Goal: Book appointment/travel/reservation

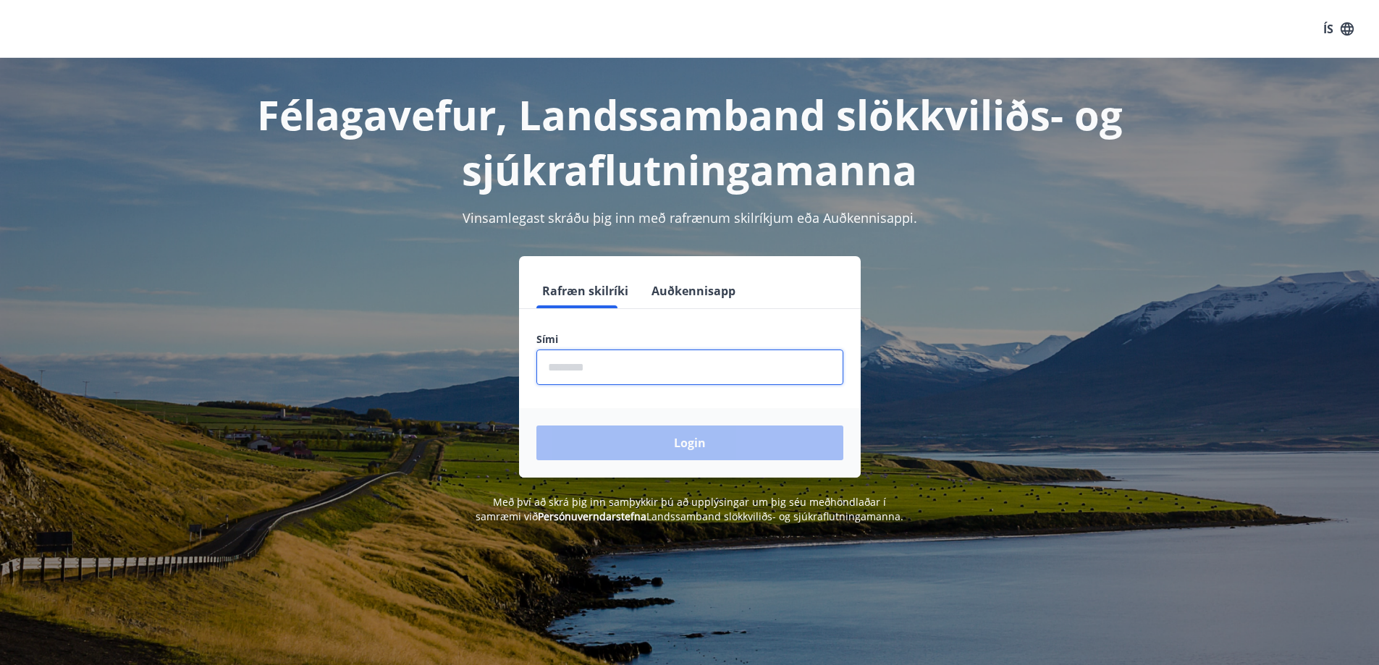
click at [637, 368] on input "phone" at bounding box center [689, 367] width 307 height 35
type input "********"
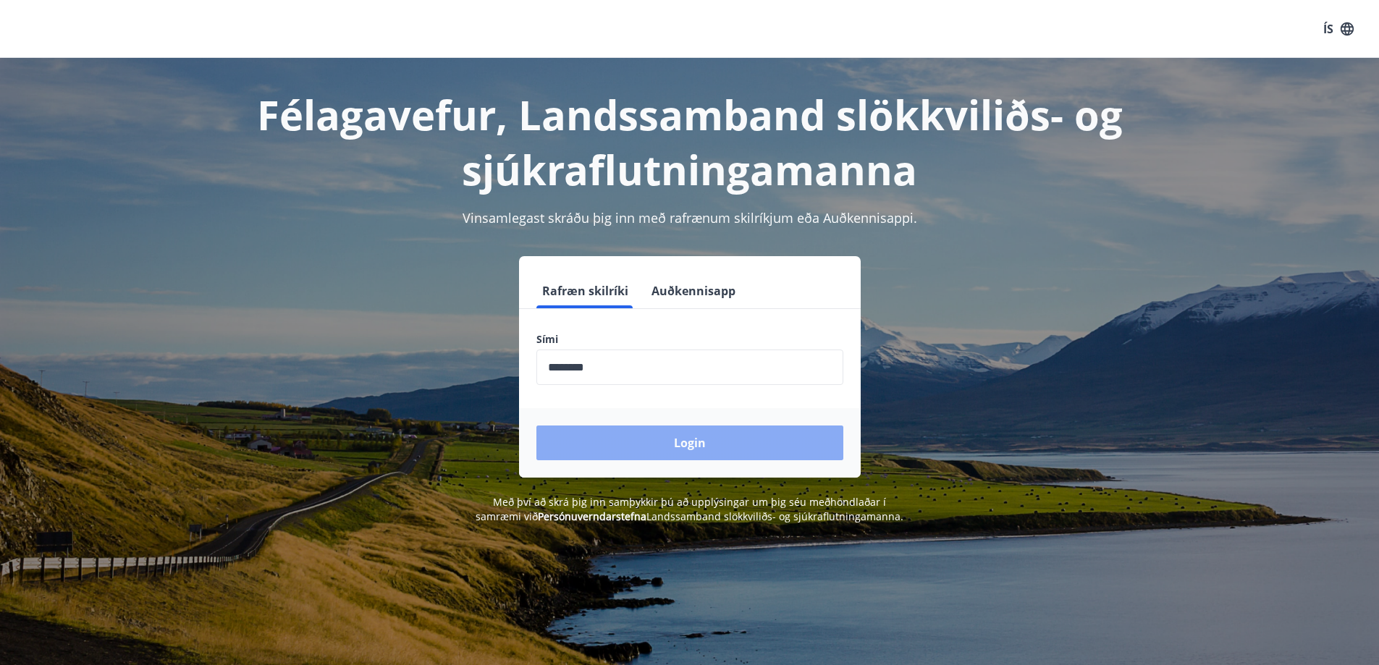
click at [682, 440] on button "Login" at bounding box center [689, 443] width 307 height 35
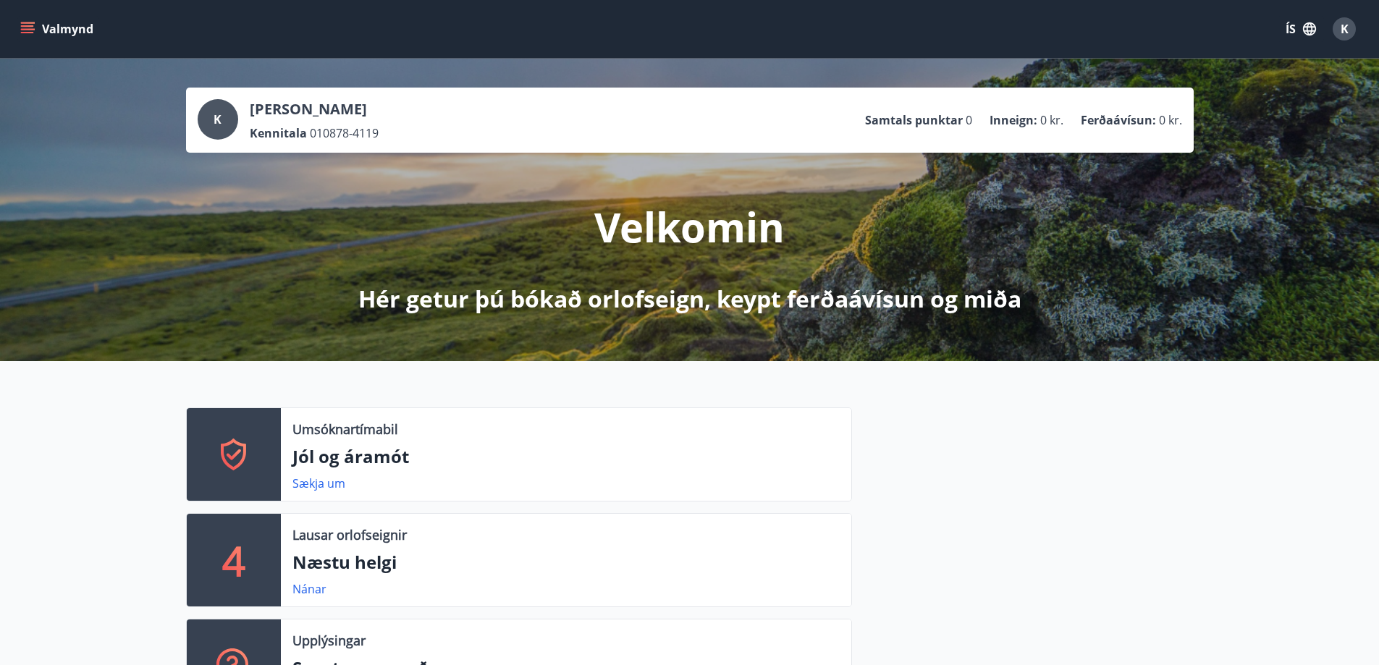
click at [28, 29] on icon "menu" at bounding box center [29, 28] width 16 height 1
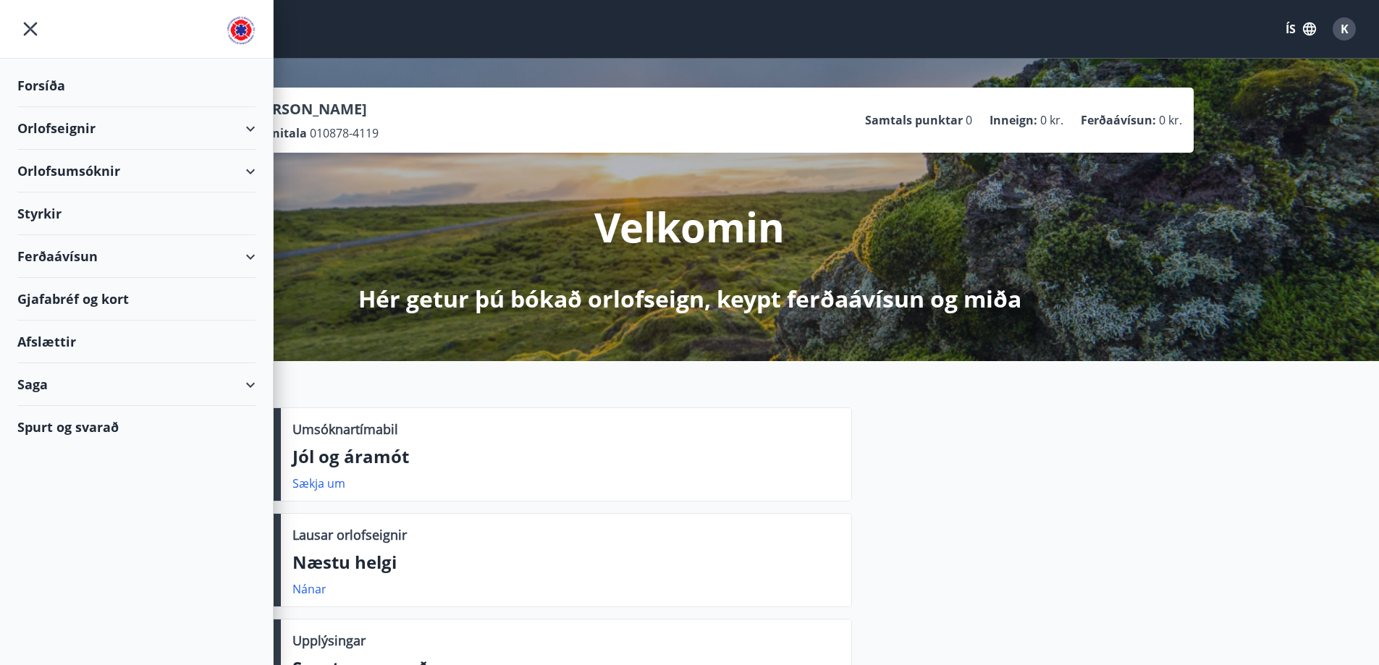
click at [62, 250] on div "Ferðaávísun" at bounding box center [136, 256] width 238 height 43
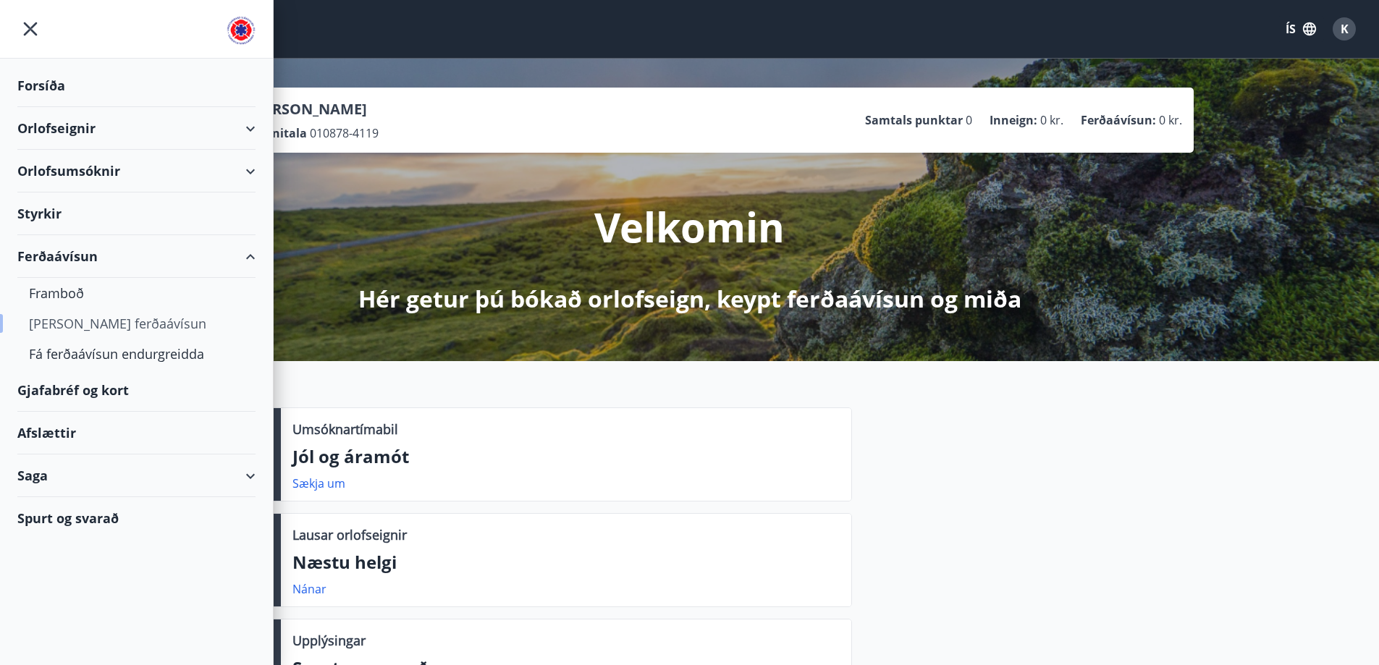
click at [58, 328] on div "[PERSON_NAME] ferðaávísun" at bounding box center [136, 323] width 215 height 30
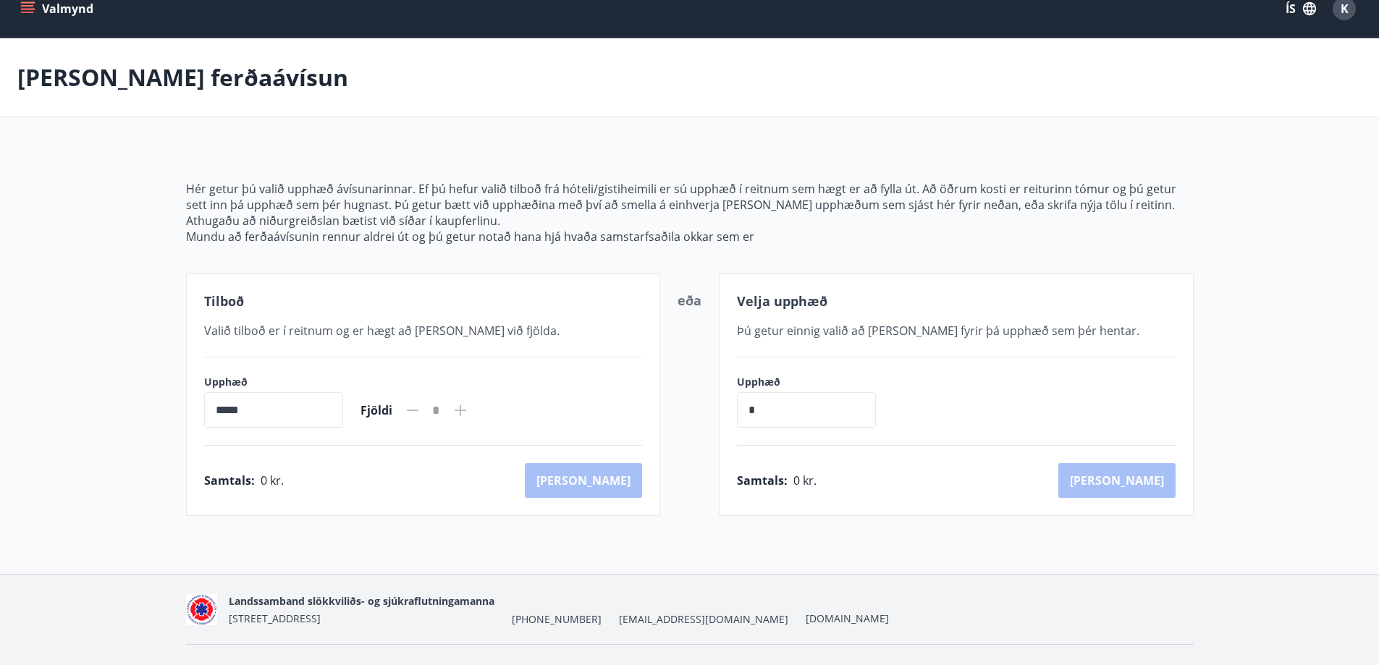
scroll to position [51, 0]
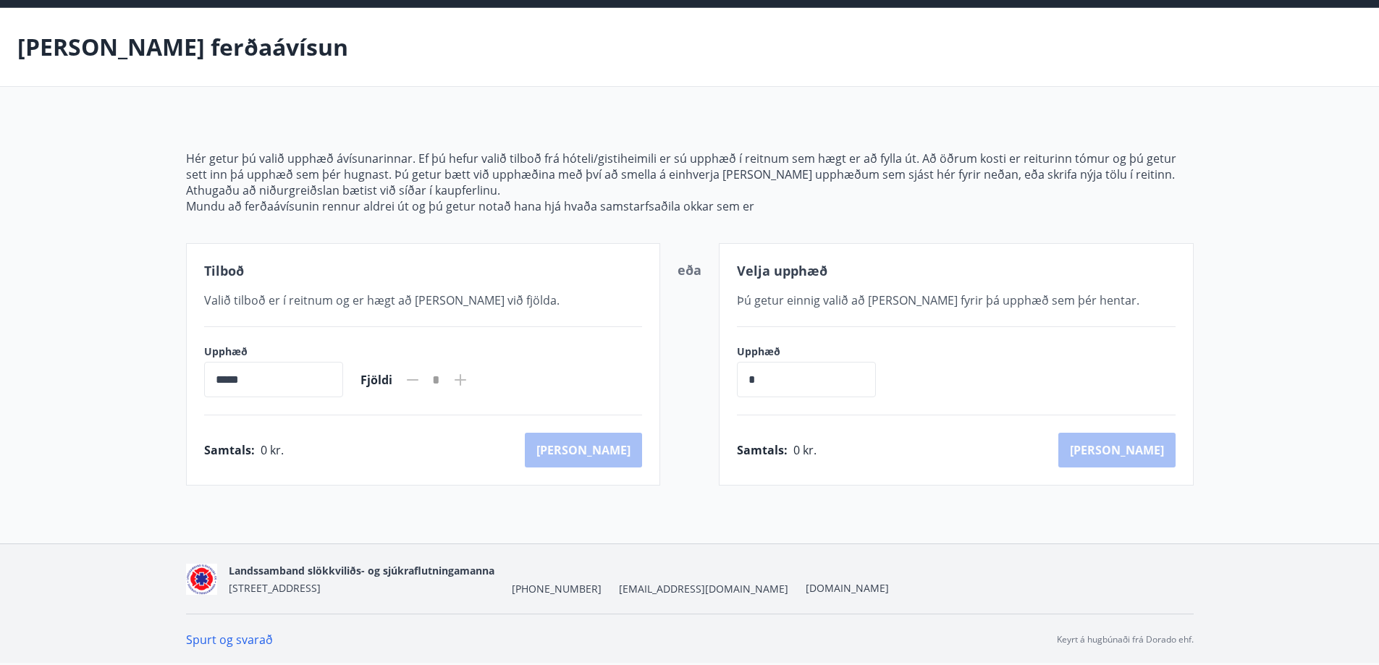
click at [469, 374] on icon at bounding box center [460, 379] width 17 height 17
click at [290, 378] on input "*****" at bounding box center [273, 379] width 139 height 35
click at [249, 378] on input "*****" at bounding box center [273, 379] width 139 height 35
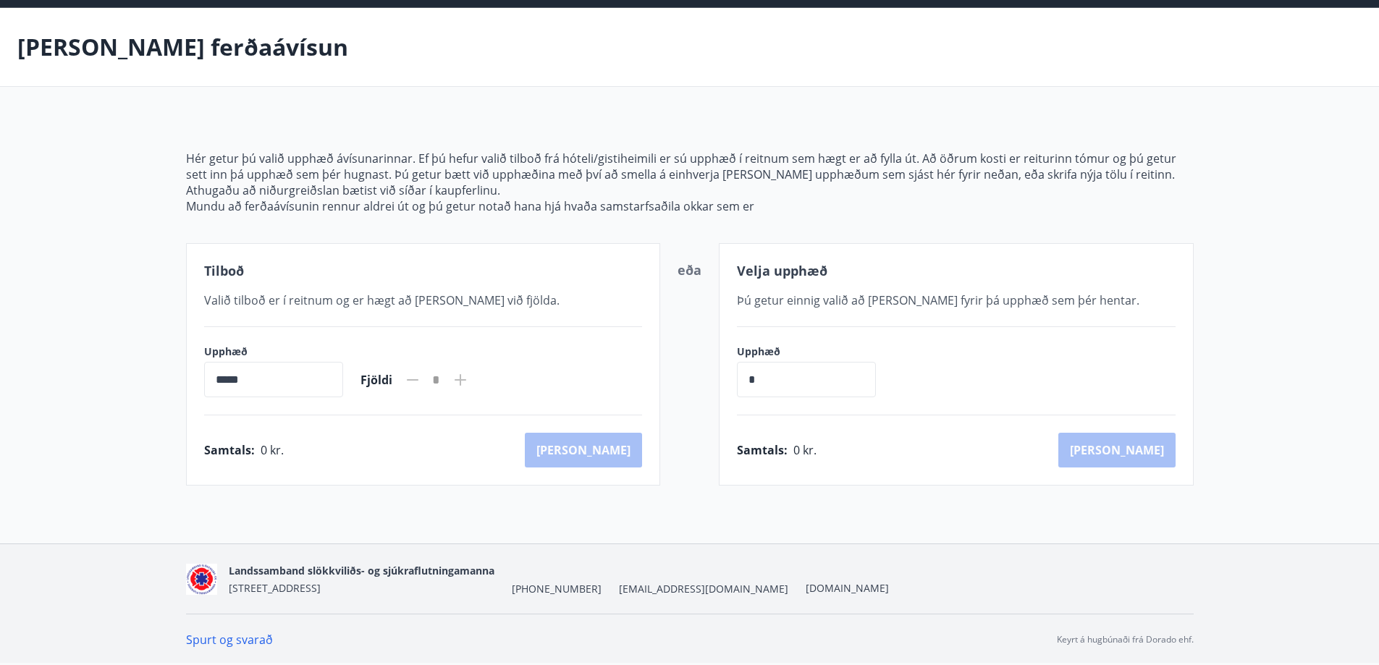
click at [249, 378] on input "*****" at bounding box center [273, 379] width 139 height 35
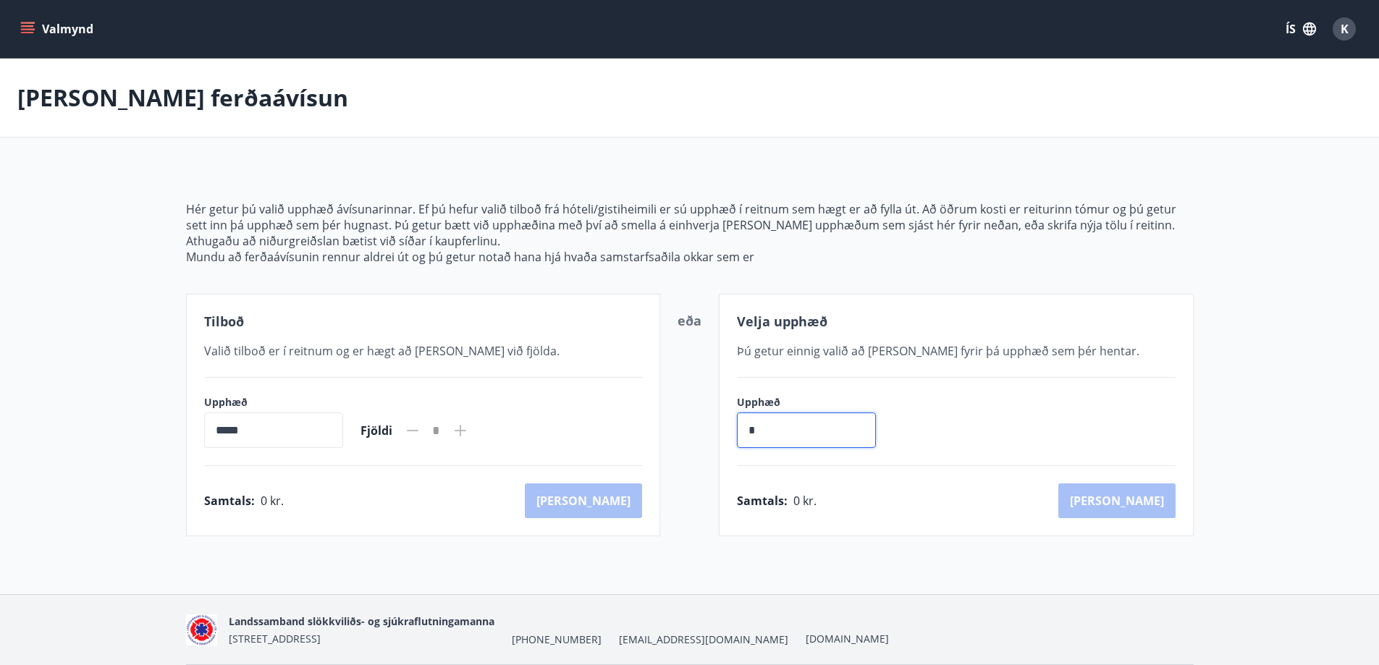
click at [823, 431] on input "*" at bounding box center [806, 430] width 139 height 35
type input "*******"
click at [21, 19] on button "Valmynd" at bounding box center [58, 29] width 82 height 26
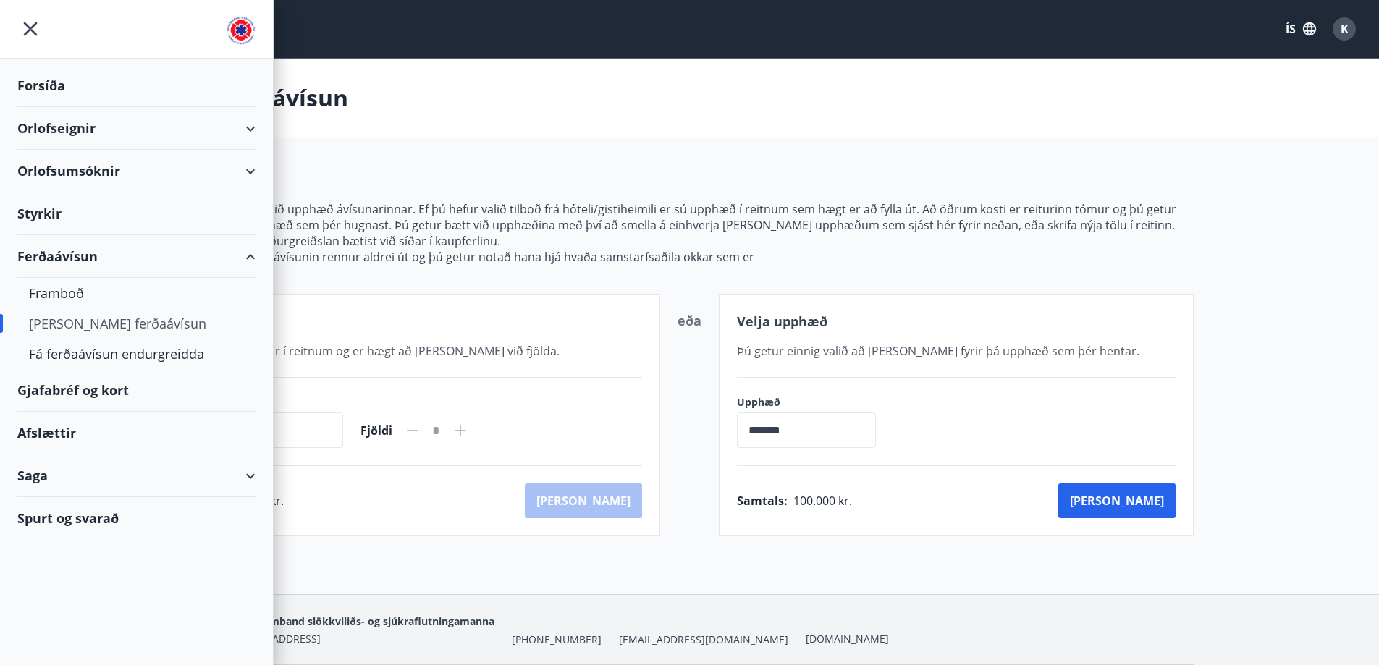
click at [49, 479] on div "Saga" at bounding box center [136, 476] width 238 height 43
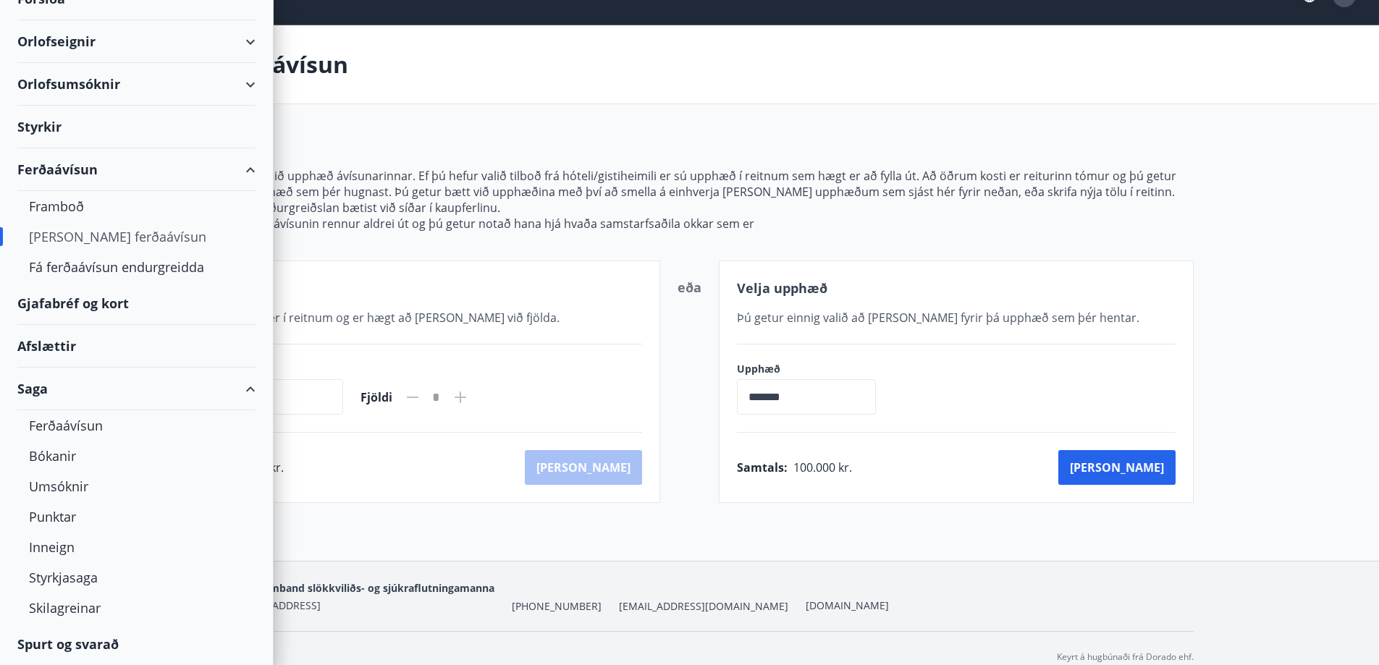
scroll to position [34, 0]
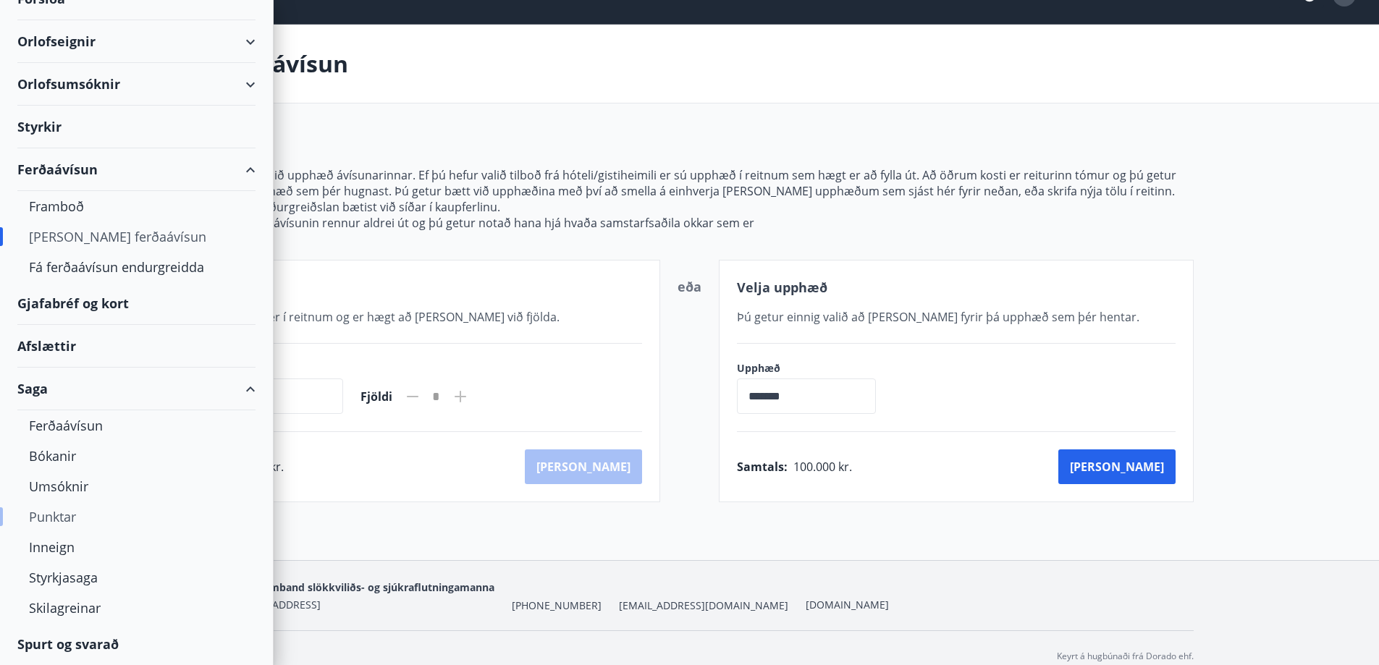
click at [57, 522] on div "Punktar" at bounding box center [136, 517] width 215 height 30
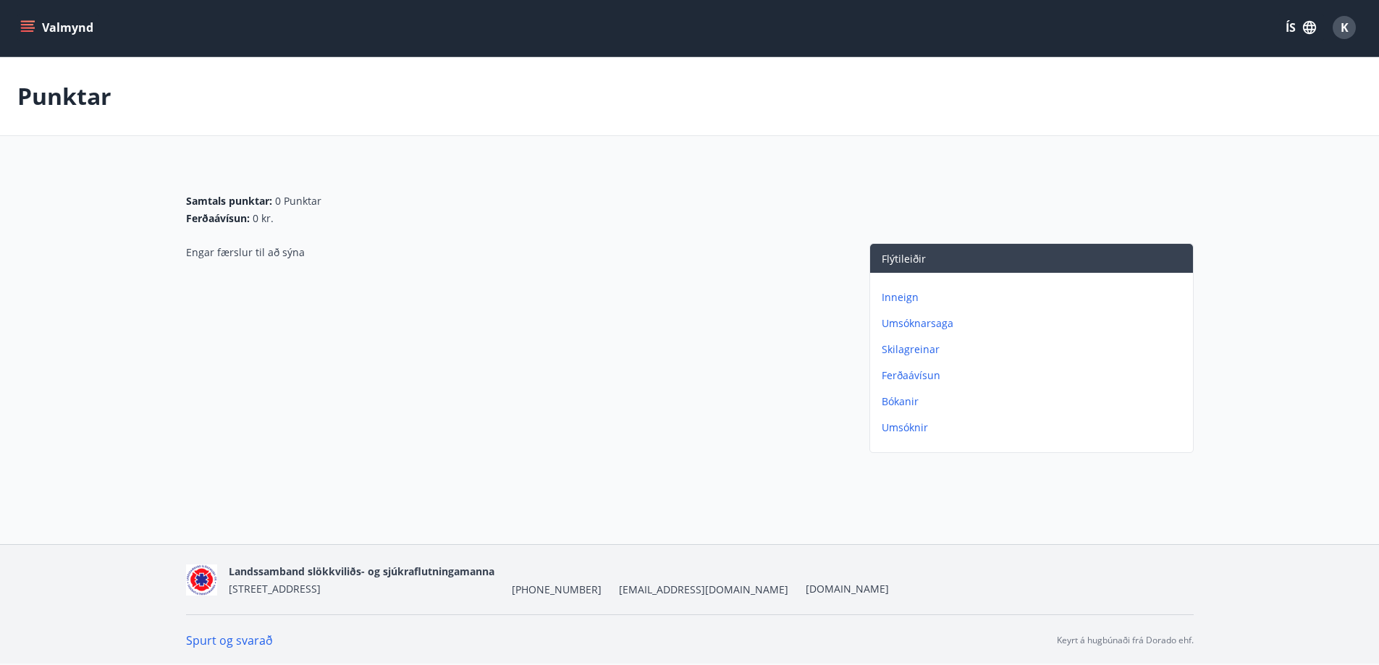
scroll to position [2, 0]
click at [838, 277] on div "Engar færslur til að sýna" at bounding box center [513, 351] width 654 height 216
click at [908, 402] on p "Bókanir" at bounding box center [1035, 401] width 306 height 14
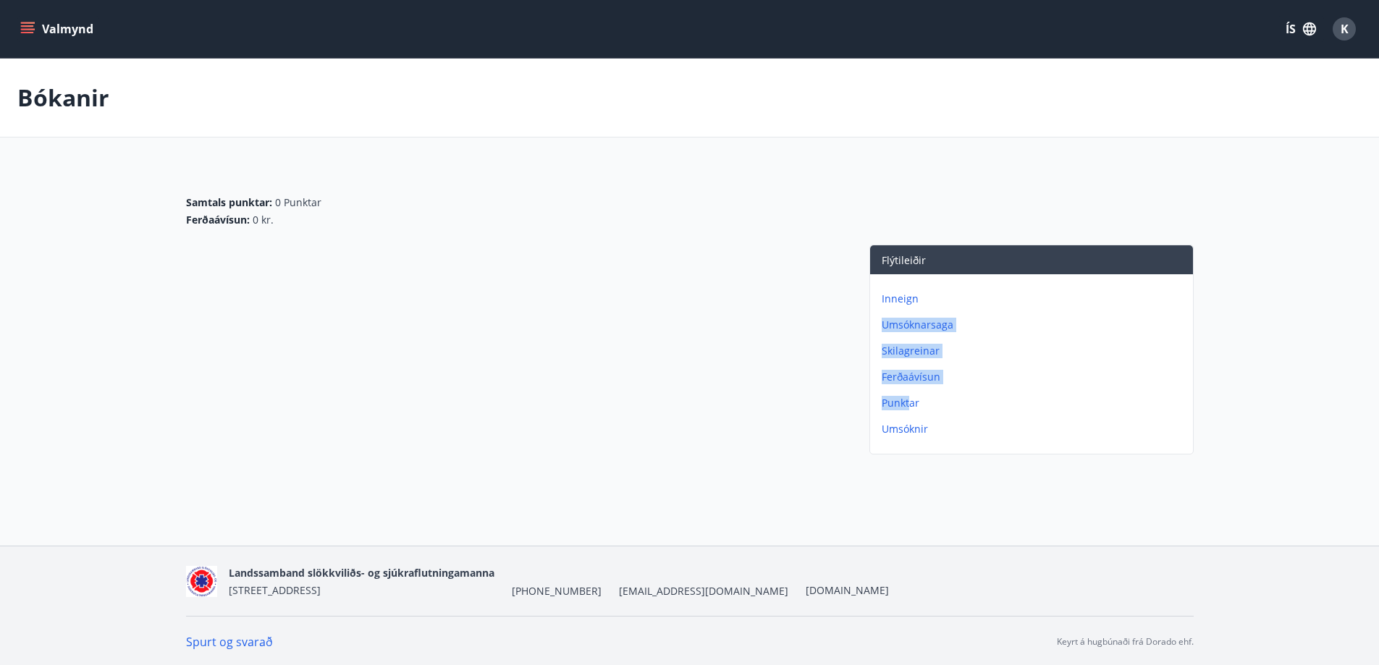
drag, startPoint x: 908, startPoint y: 402, endPoint x: 828, endPoint y: 332, distance: 106.2
click at [828, 332] on div "Flýtileiðir Inneign Umsóknarsaga Skilagreinar Ferðaávísun Punktar Umsóknir" at bounding box center [690, 353] width 1008 height 216
click at [828, 332] on div at bounding box center [513, 353] width 654 height 216
click at [28, 29] on icon "menu" at bounding box center [29, 28] width 16 height 1
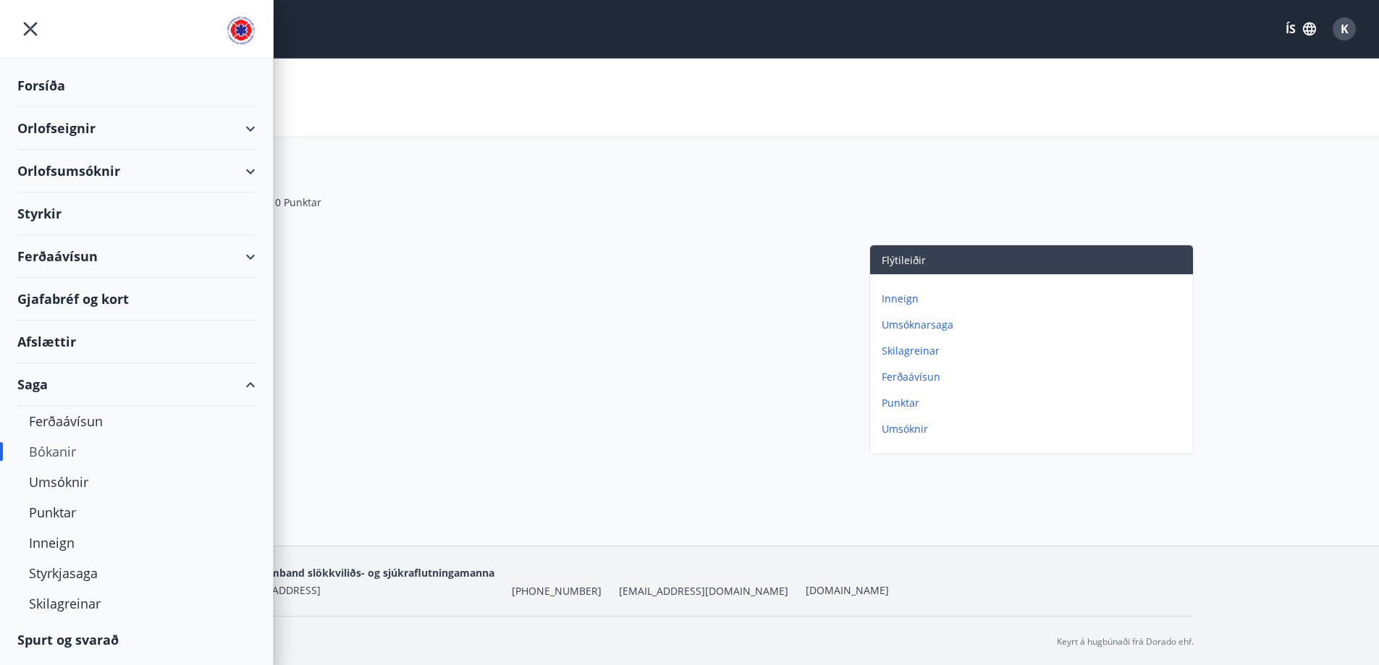
click at [72, 128] on div "Orlofseignir" at bounding box center [136, 128] width 238 height 43
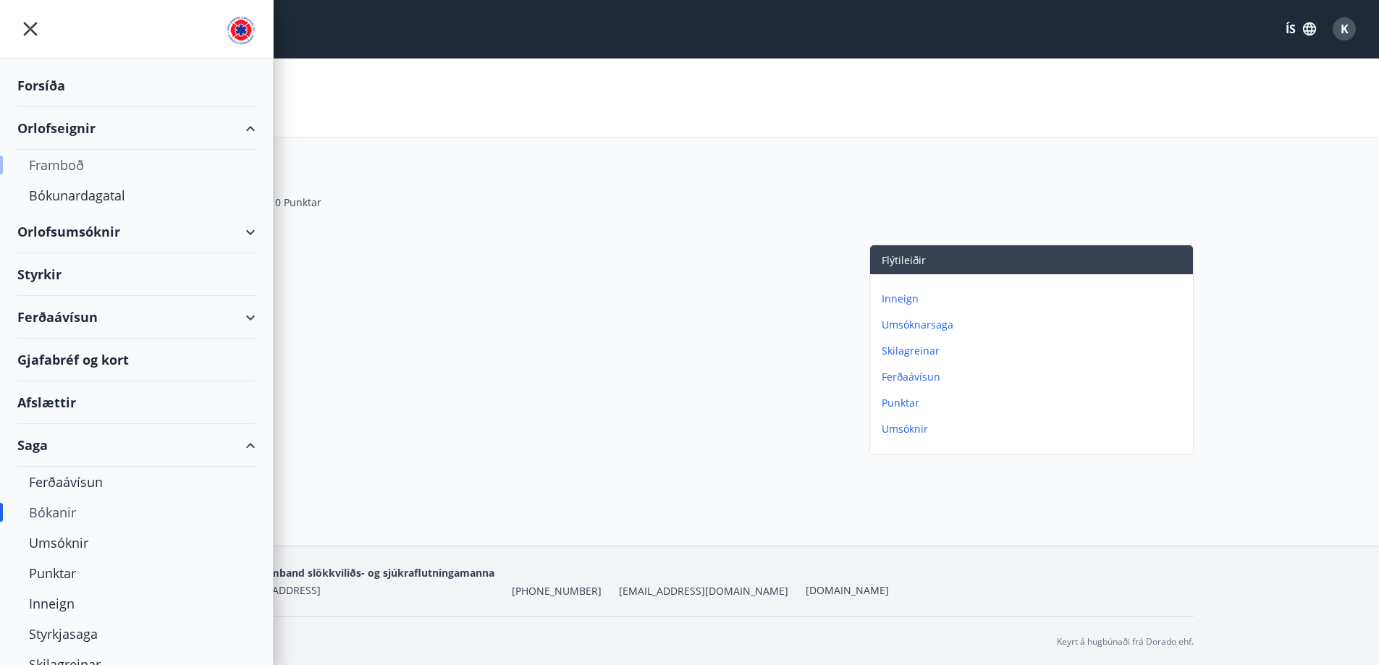
click at [74, 169] on div "Framboð" at bounding box center [136, 165] width 215 height 30
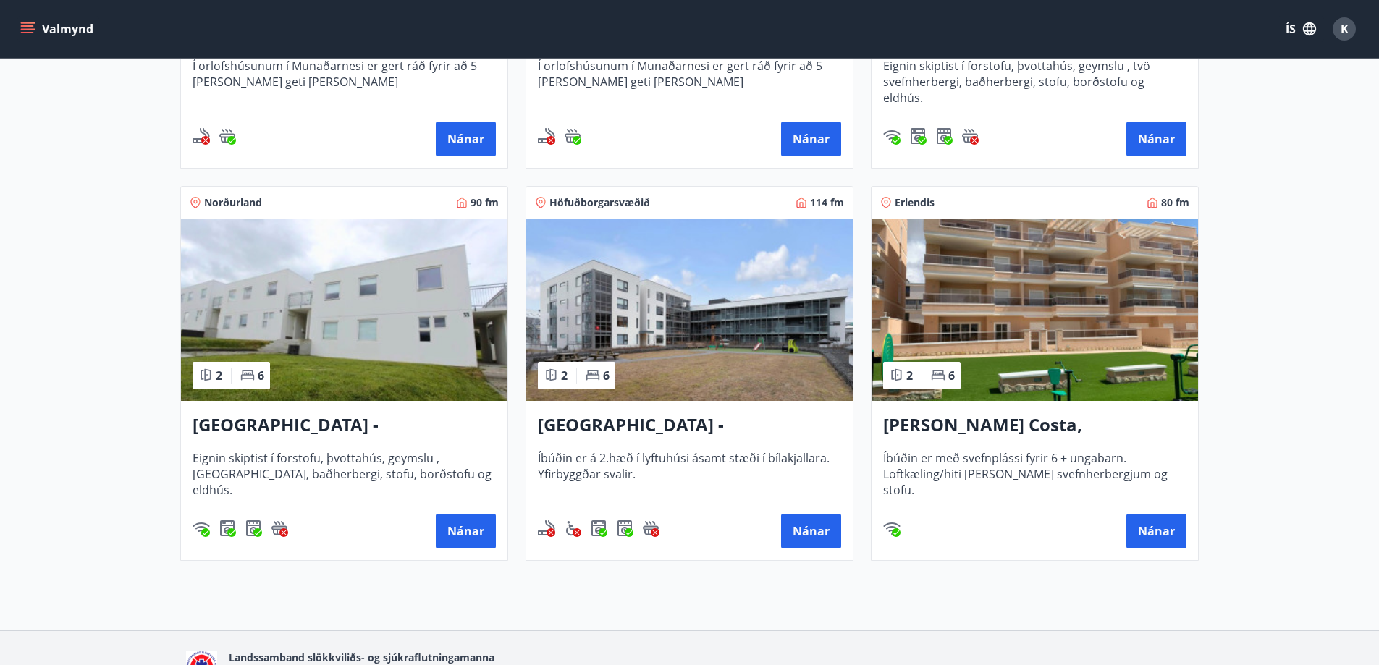
scroll to position [535, 0]
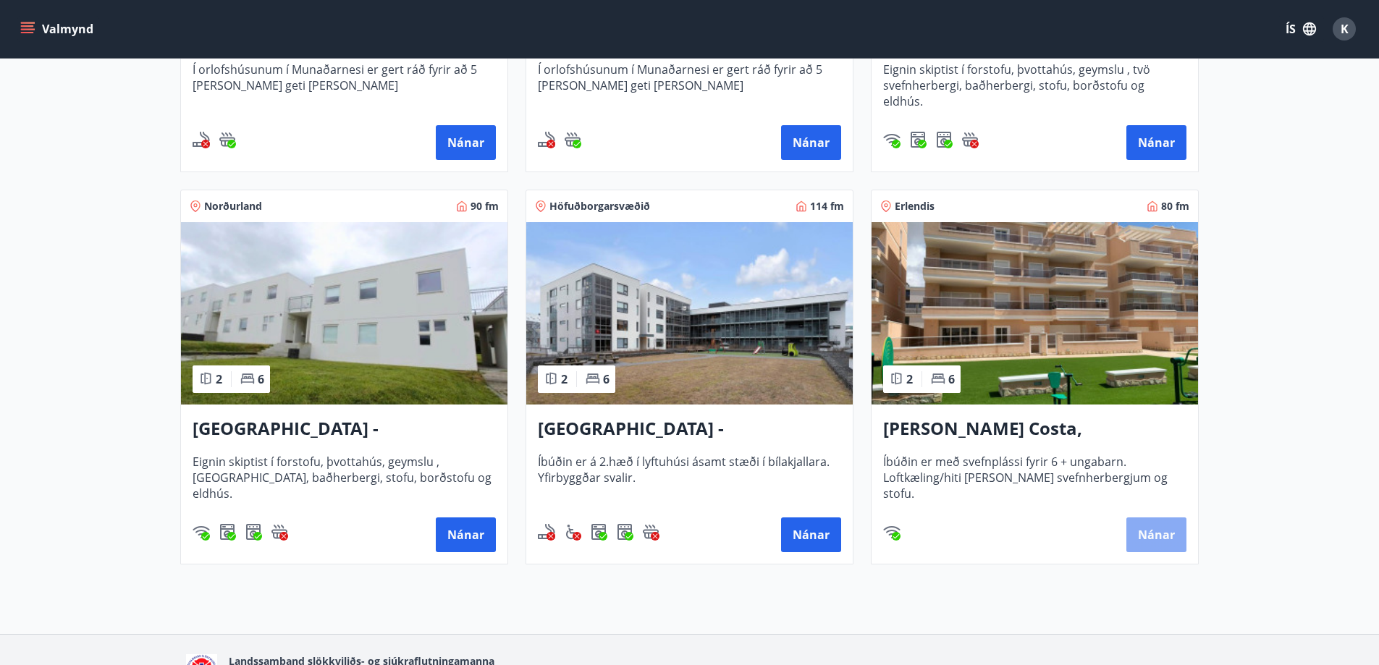
click at [1153, 537] on button "Nánar" at bounding box center [1156, 535] width 60 height 35
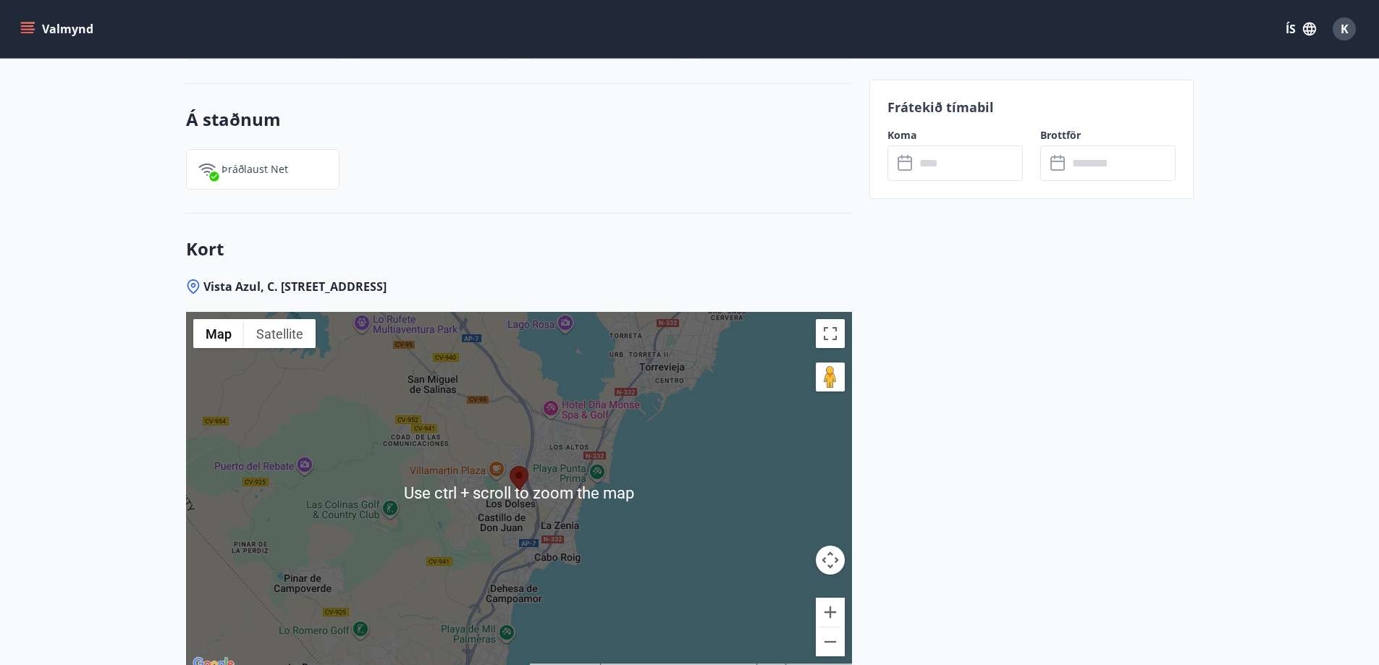
scroll to position [2037, 0]
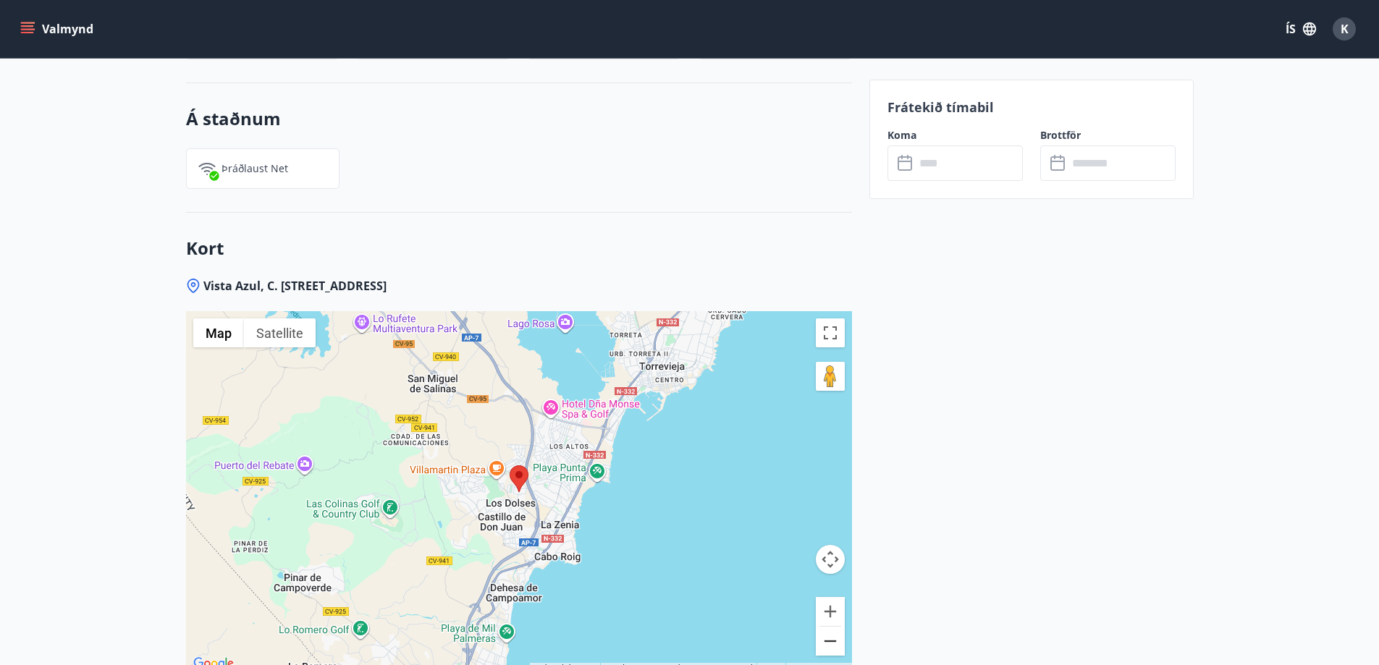
click at [831, 627] on button "Zoom out" at bounding box center [830, 641] width 29 height 29
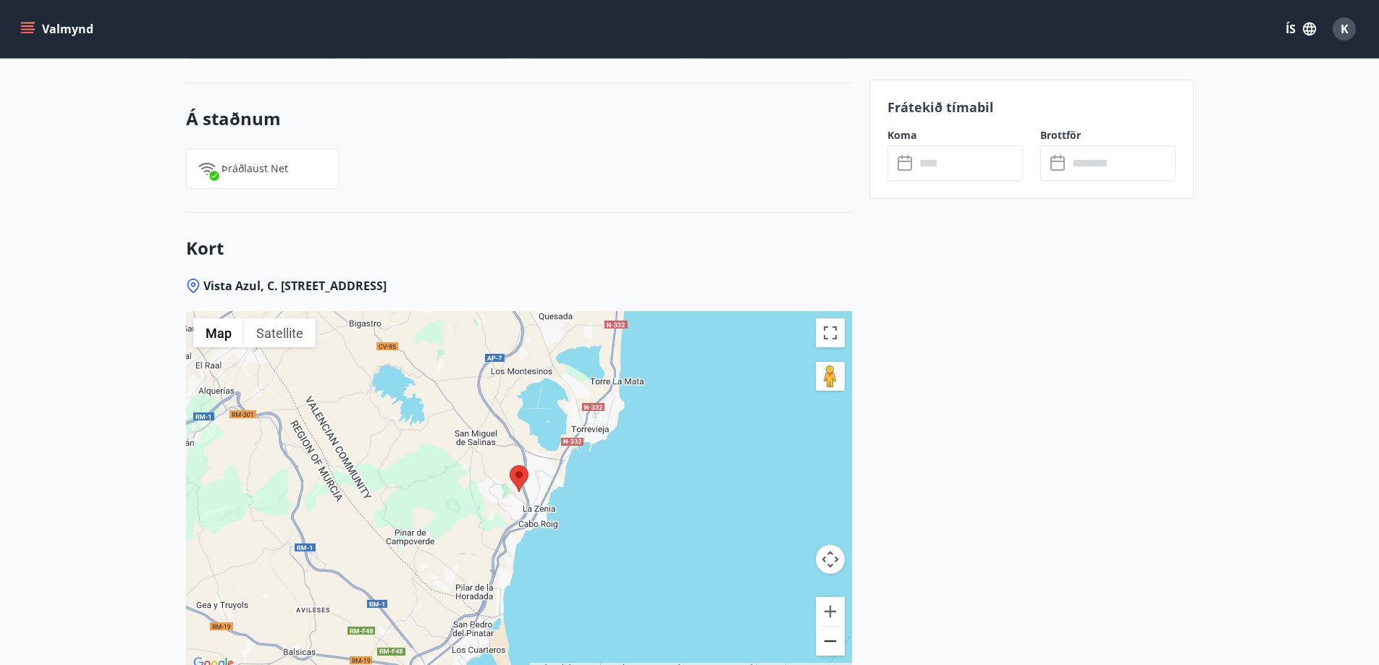
click at [831, 627] on button "Zoom out" at bounding box center [830, 641] width 29 height 29
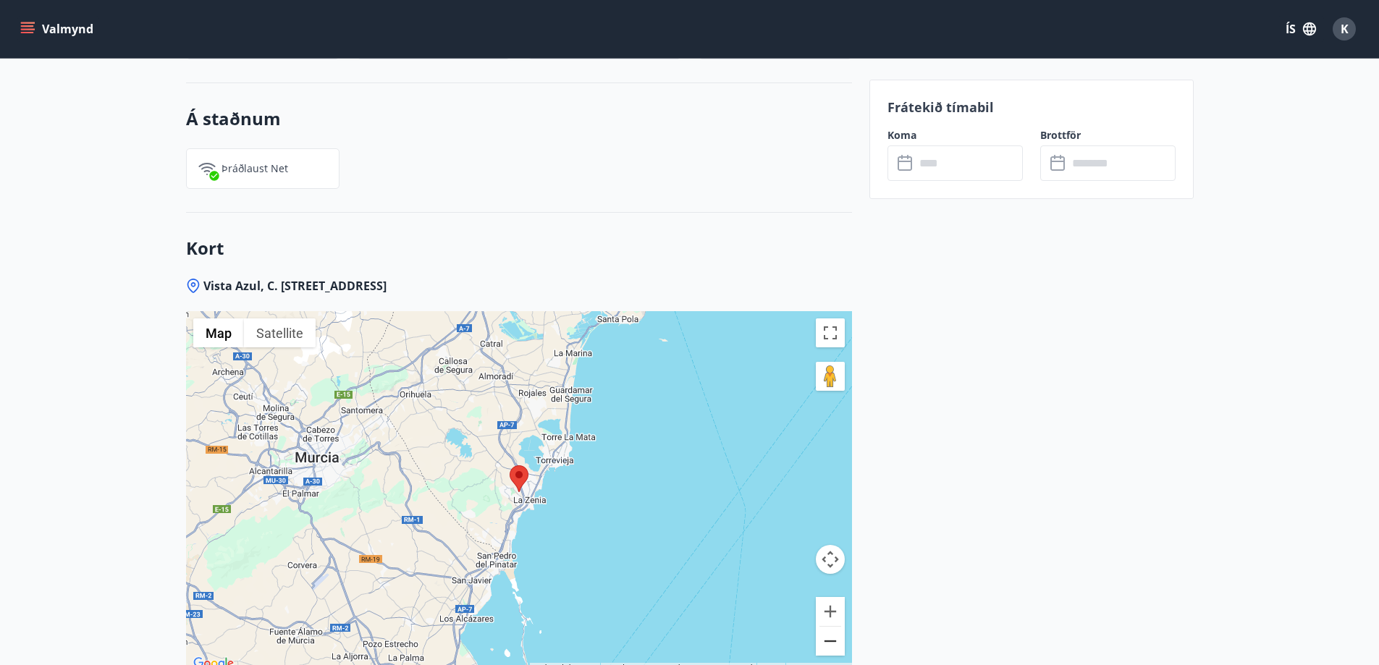
click at [831, 627] on button "Zoom out" at bounding box center [830, 641] width 29 height 29
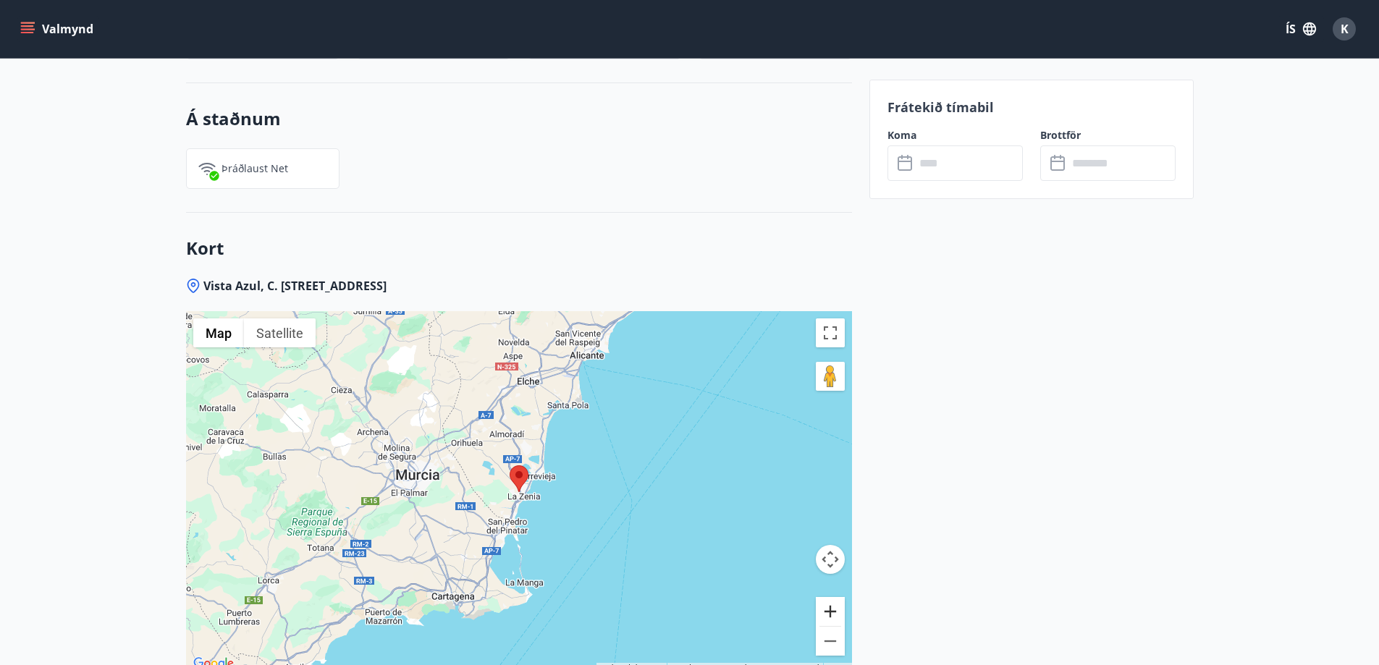
click at [824, 597] on button "Zoom in" at bounding box center [830, 611] width 29 height 29
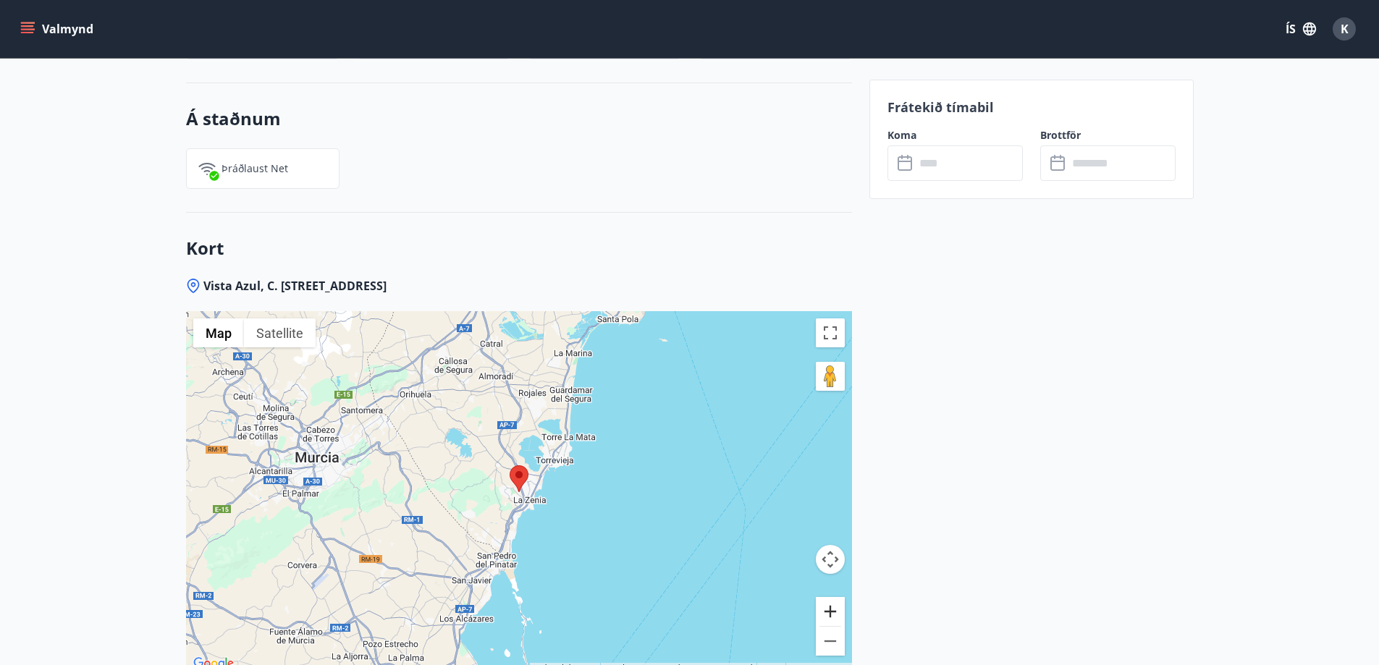
click at [824, 597] on button "Zoom in" at bounding box center [830, 611] width 29 height 29
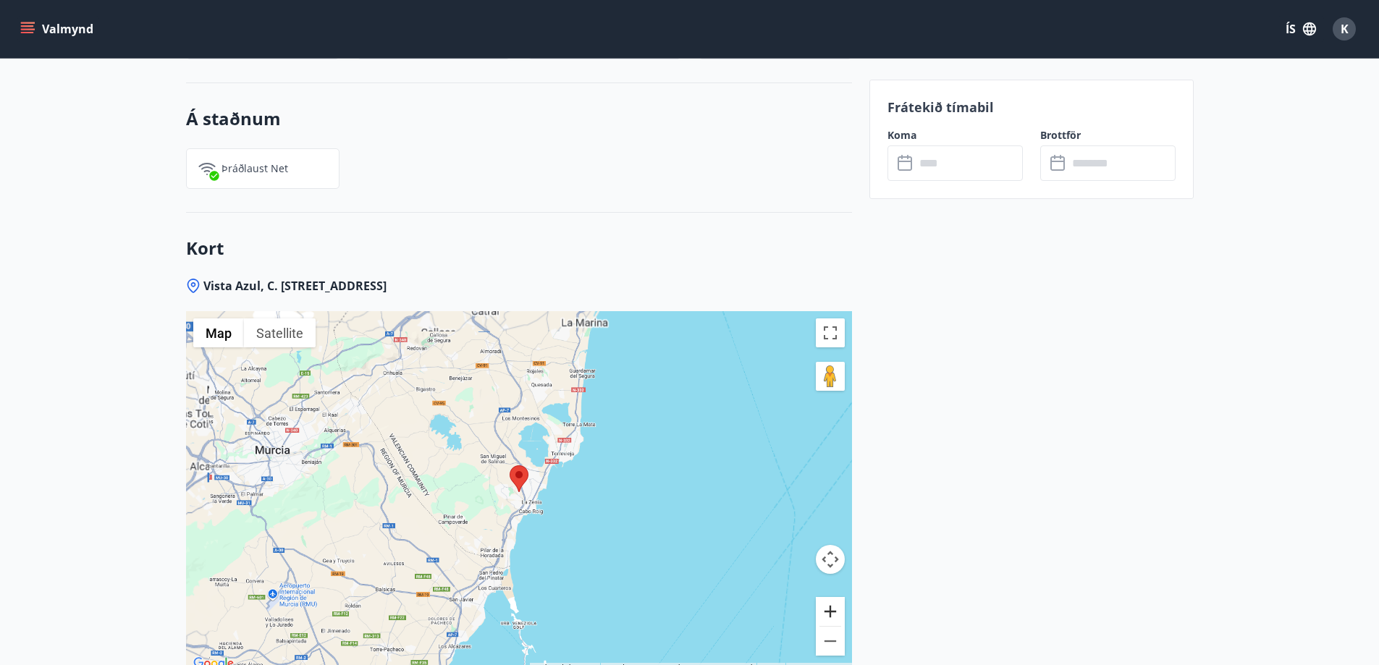
click at [824, 597] on button "Zoom in" at bounding box center [830, 611] width 29 height 29
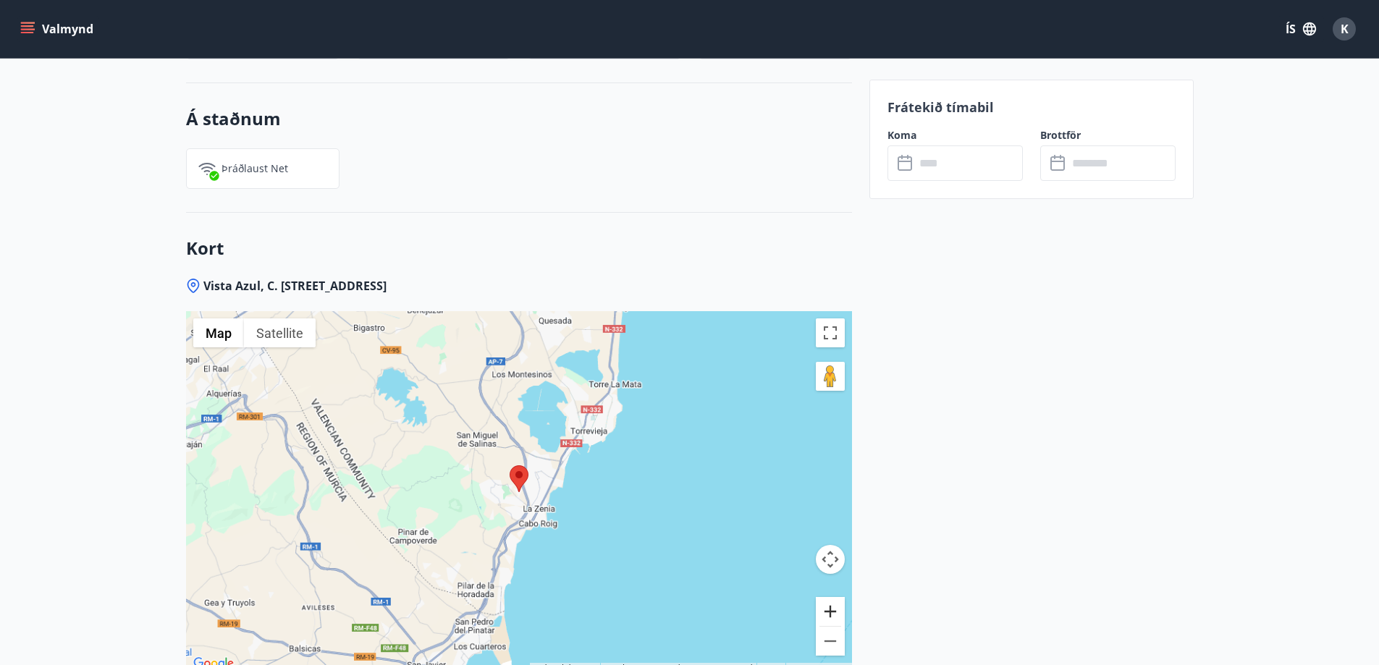
click at [824, 597] on button "Zoom in" at bounding box center [830, 611] width 29 height 29
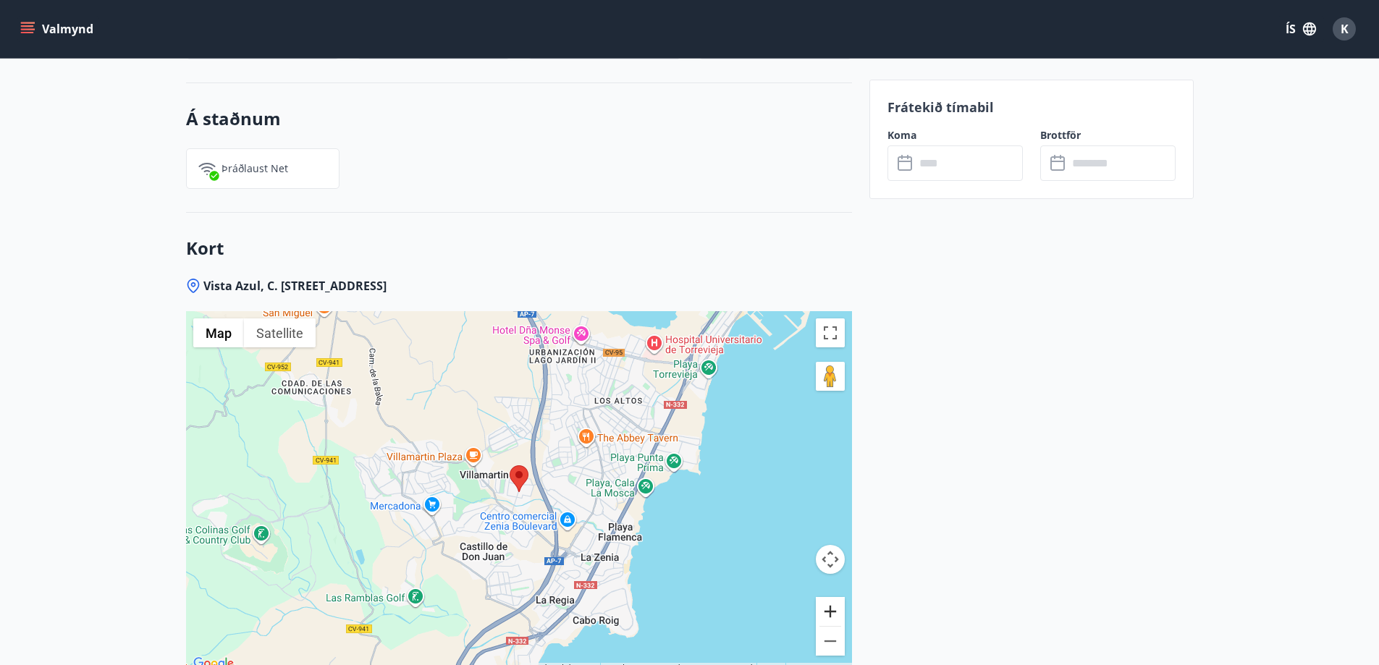
click at [824, 597] on button "Zoom in" at bounding box center [830, 611] width 29 height 29
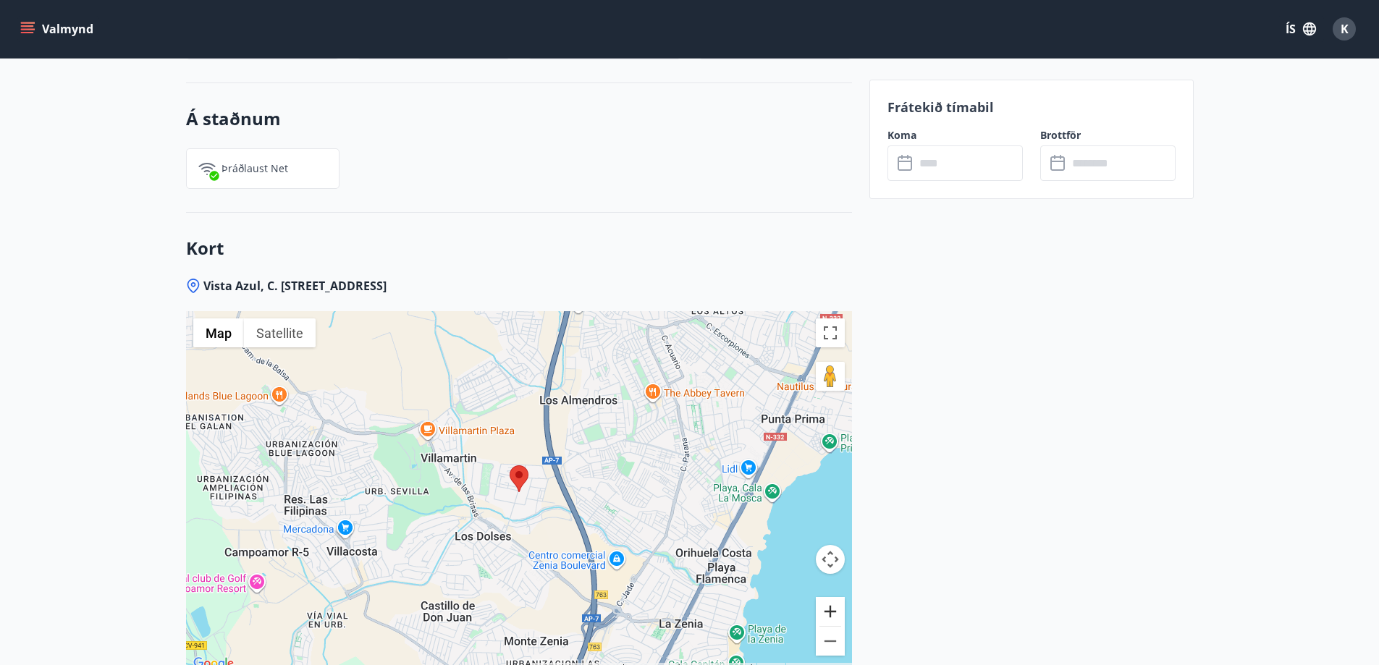
click at [824, 597] on button "Zoom in" at bounding box center [830, 611] width 29 height 29
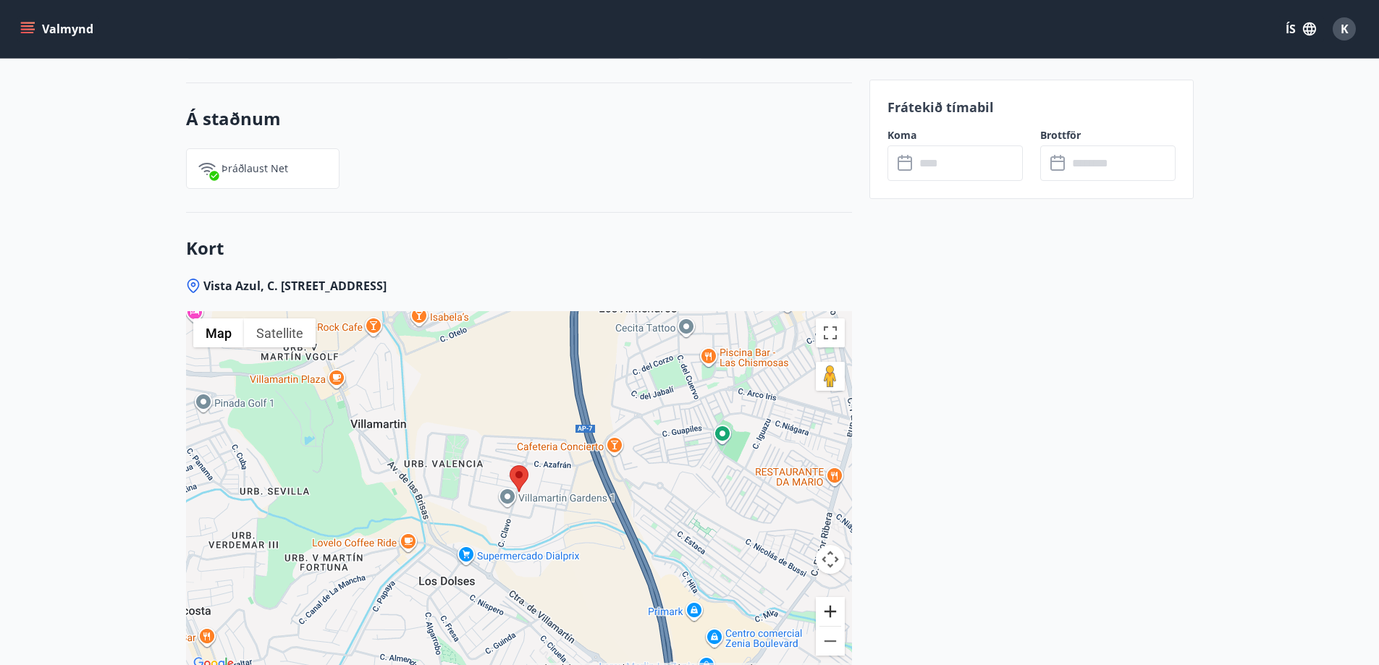
click at [824, 597] on button "Zoom in" at bounding box center [830, 611] width 29 height 29
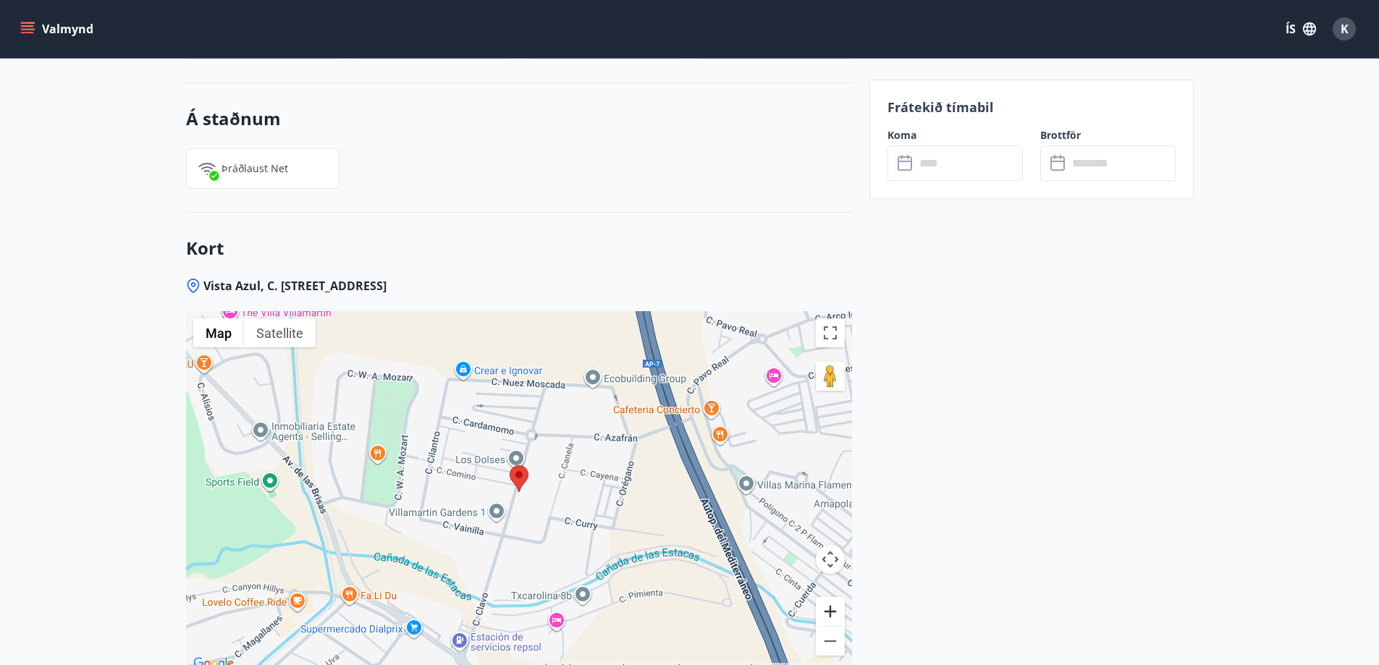
click at [824, 597] on button "Zoom in" at bounding box center [830, 611] width 29 height 29
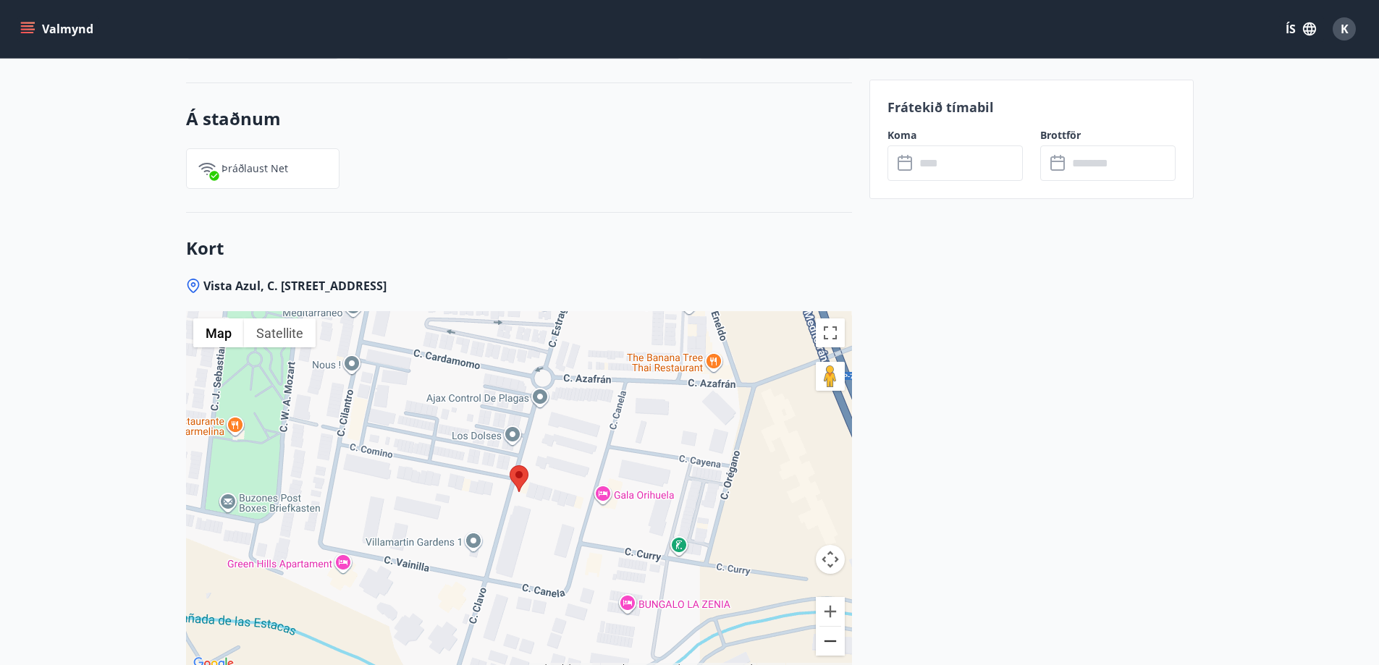
click at [830, 627] on button "Zoom out" at bounding box center [830, 641] width 29 height 29
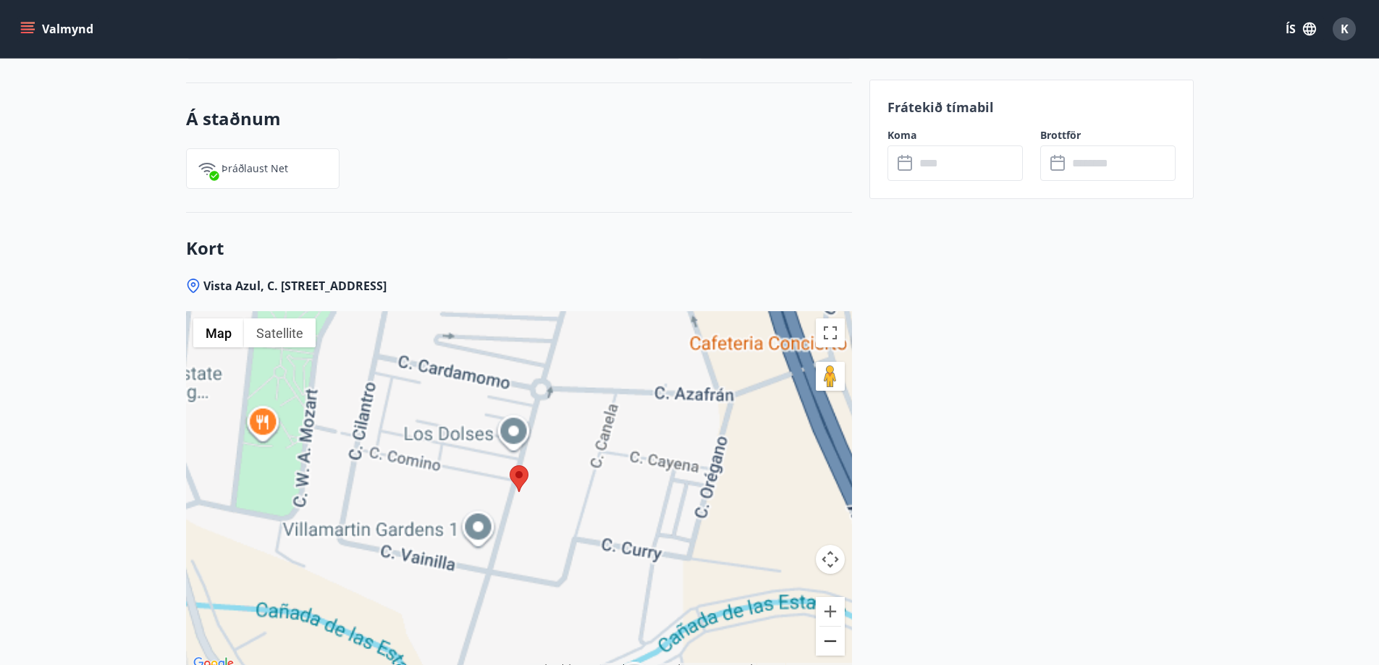
click at [830, 627] on button "Zoom out" at bounding box center [830, 641] width 29 height 29
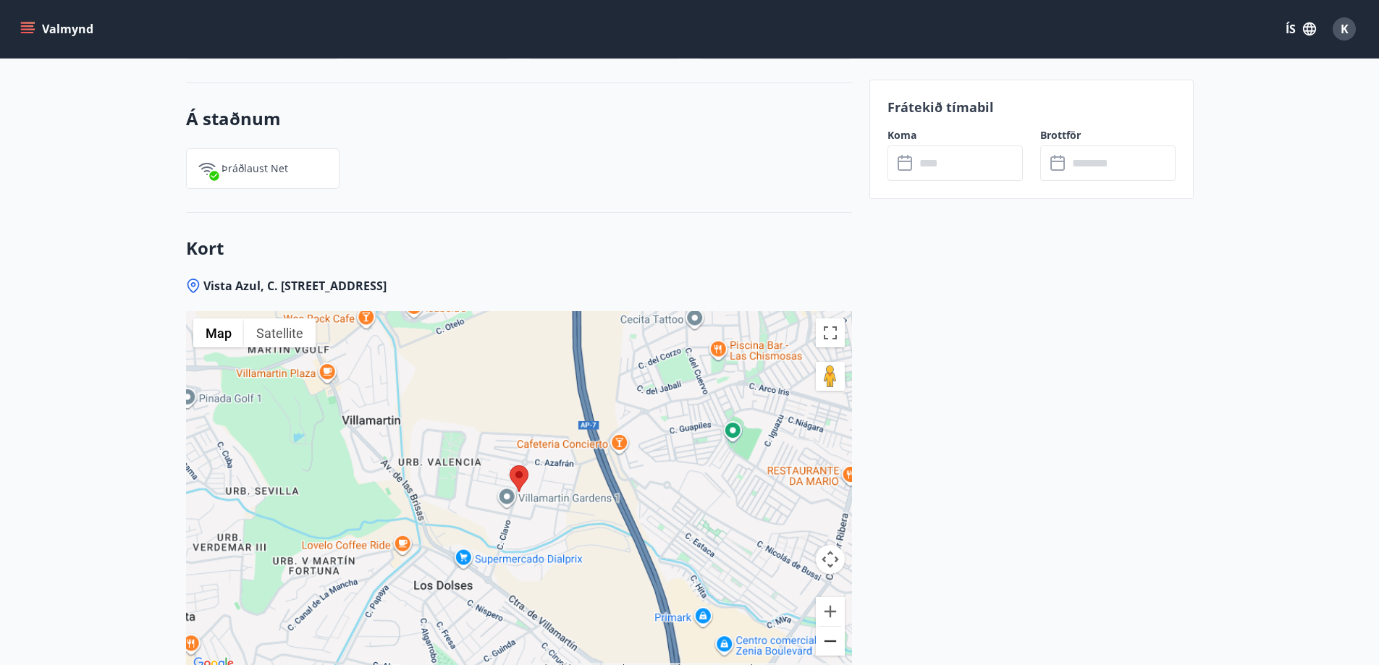
click at [830, 627] on button "Zoom out" at bounding box center [830, 641] width 29 height 29
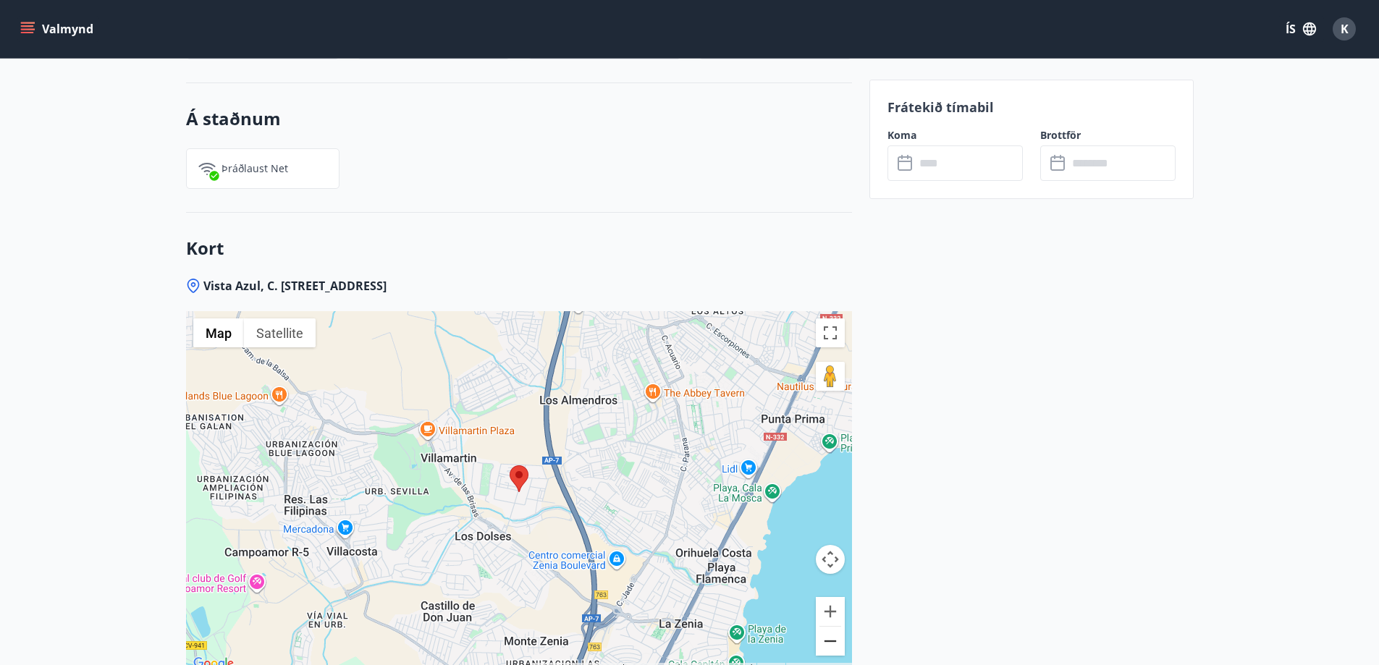
click at [830, 627] on button "Zoom out" at bounding box center [830, 641] width 29 height 29
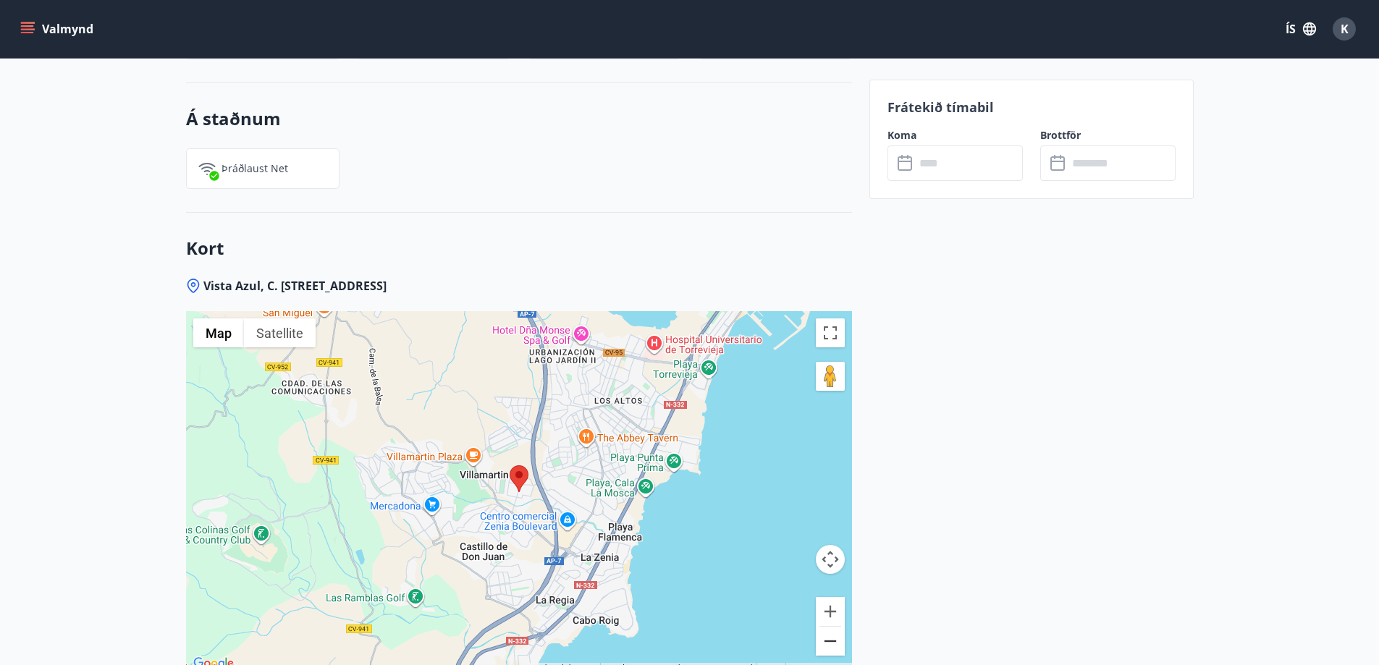
click at [830, 627] on button "Zoom out" at bounding box center [830, 641] width 29 height 29
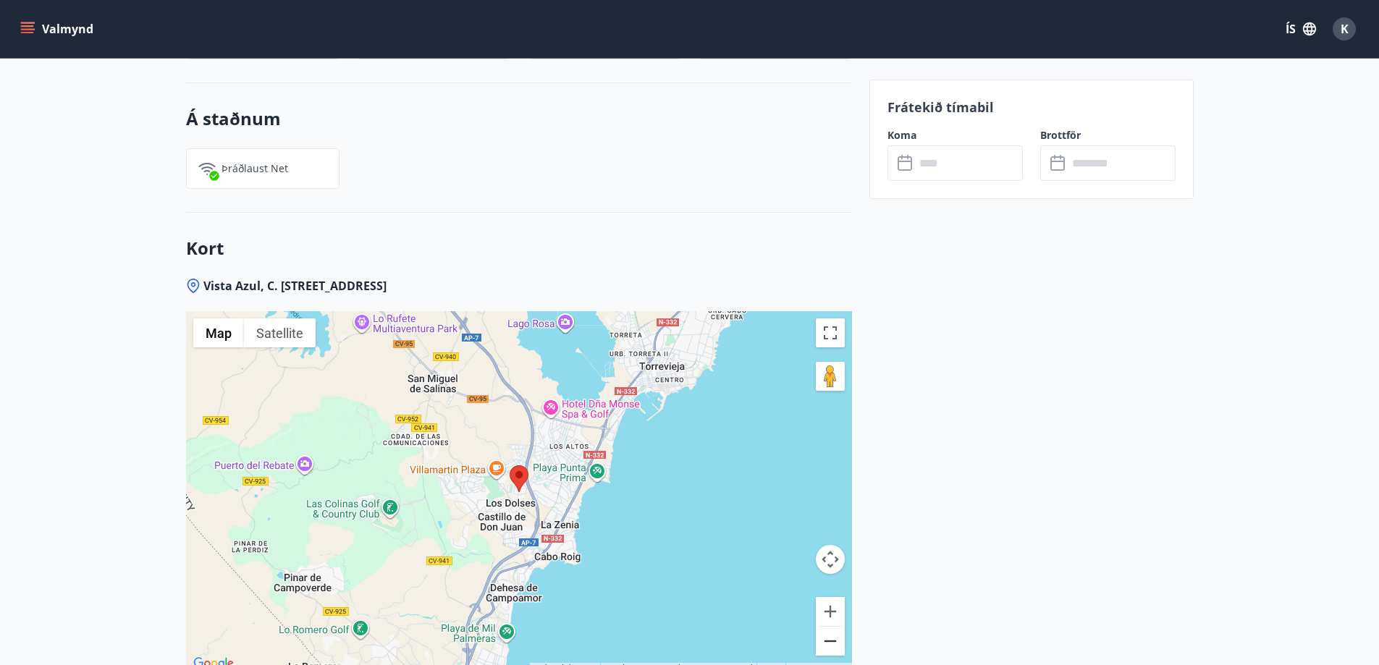
click at [830, 627] on button "Zoom out" at bounding box center [830, 641] width 29 height 29
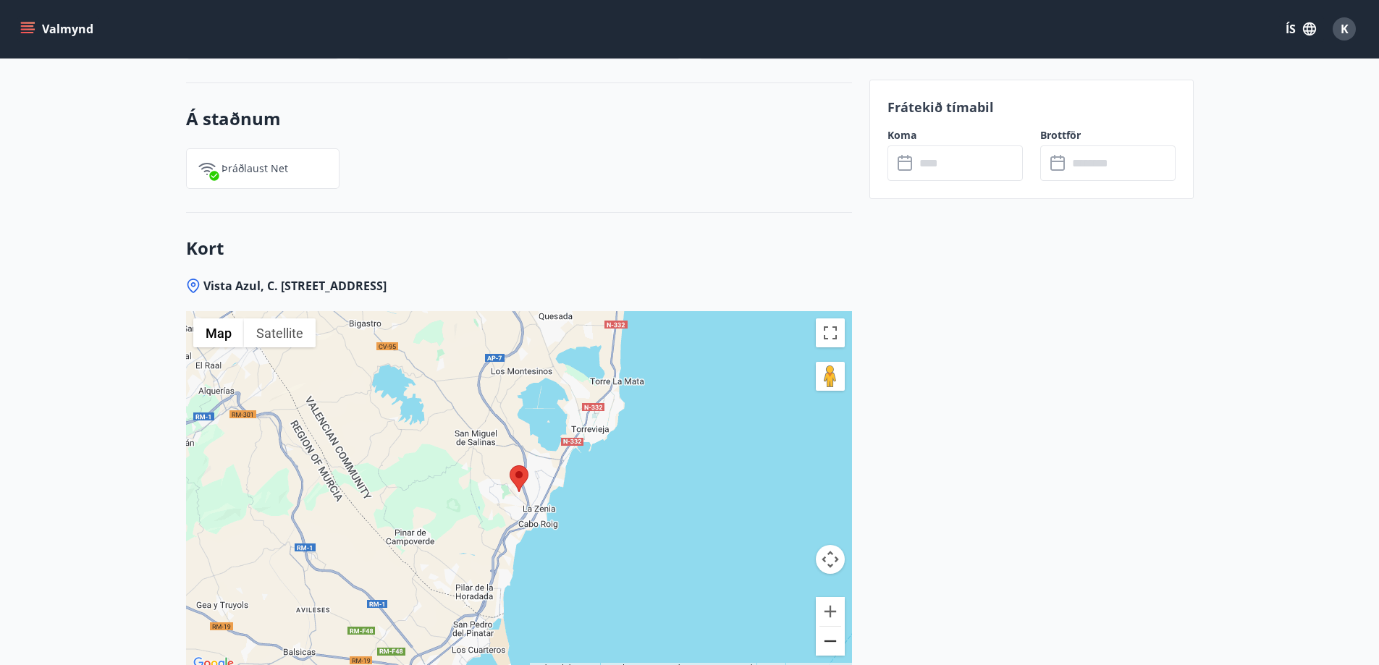
click at [830, 627] on button "Zoom out" at bounding box center [830, 641] width 29 height 29
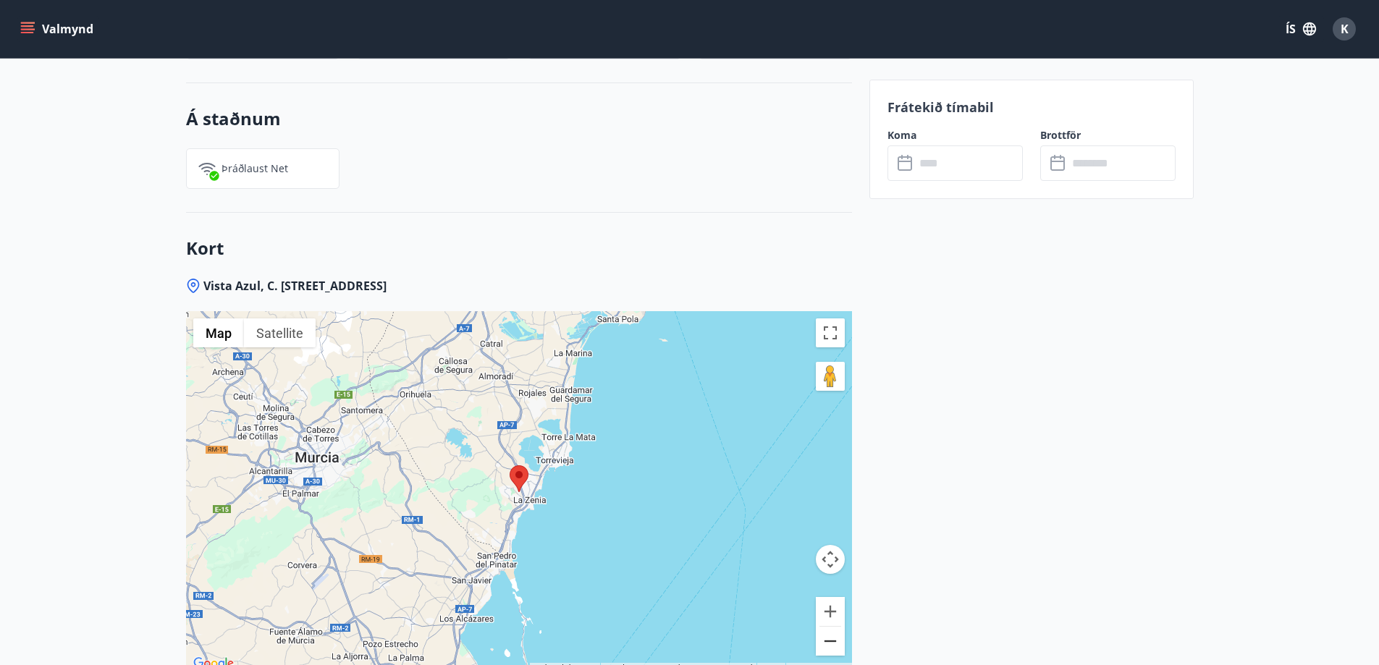
click at [830, 627] on button "Zoom out" at bounding box center [830, 641] width 29 height 29
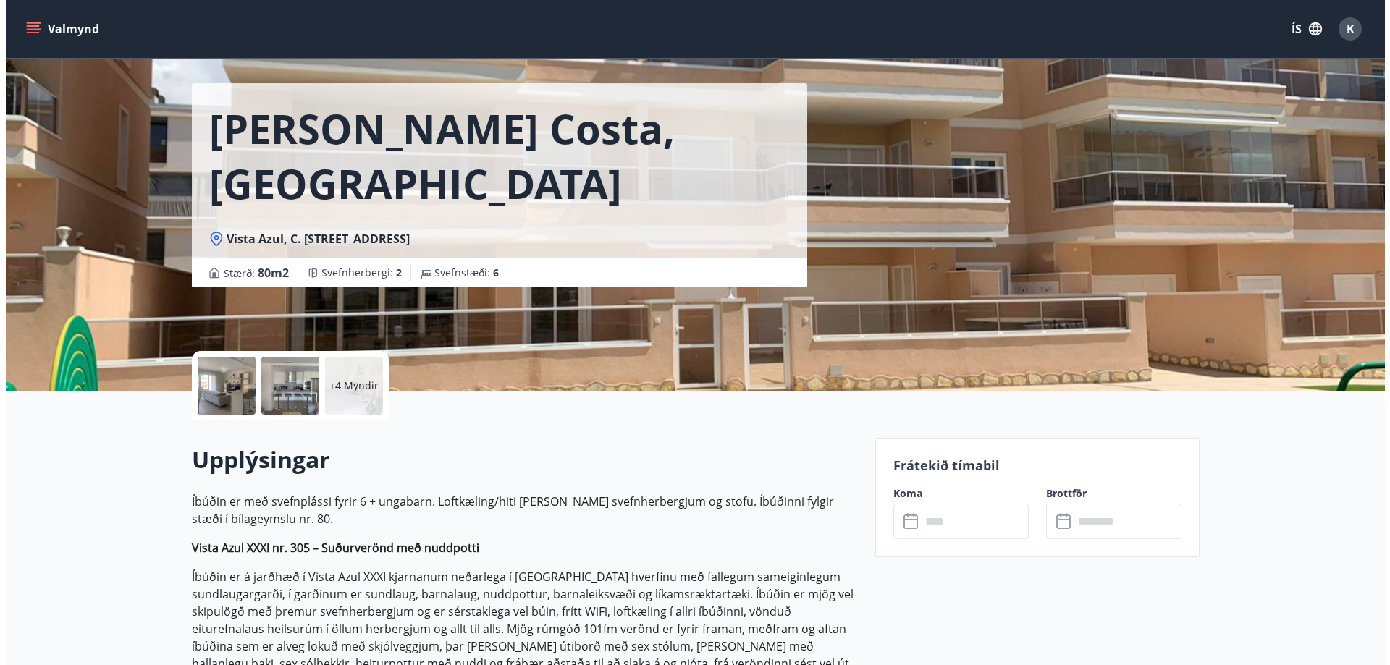
scroll to position [42, 0]
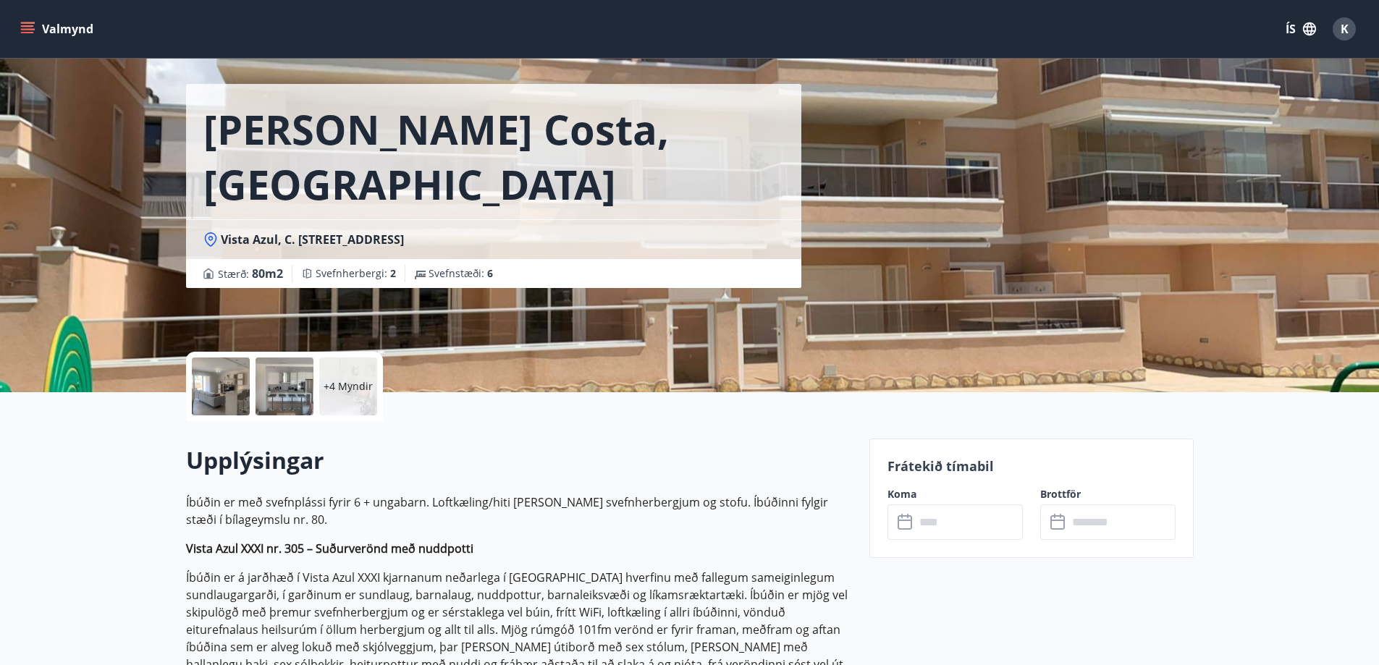
click at [342, 373] on div "+4 Myndir" at bounding box center [348, 387] width 58 height 58
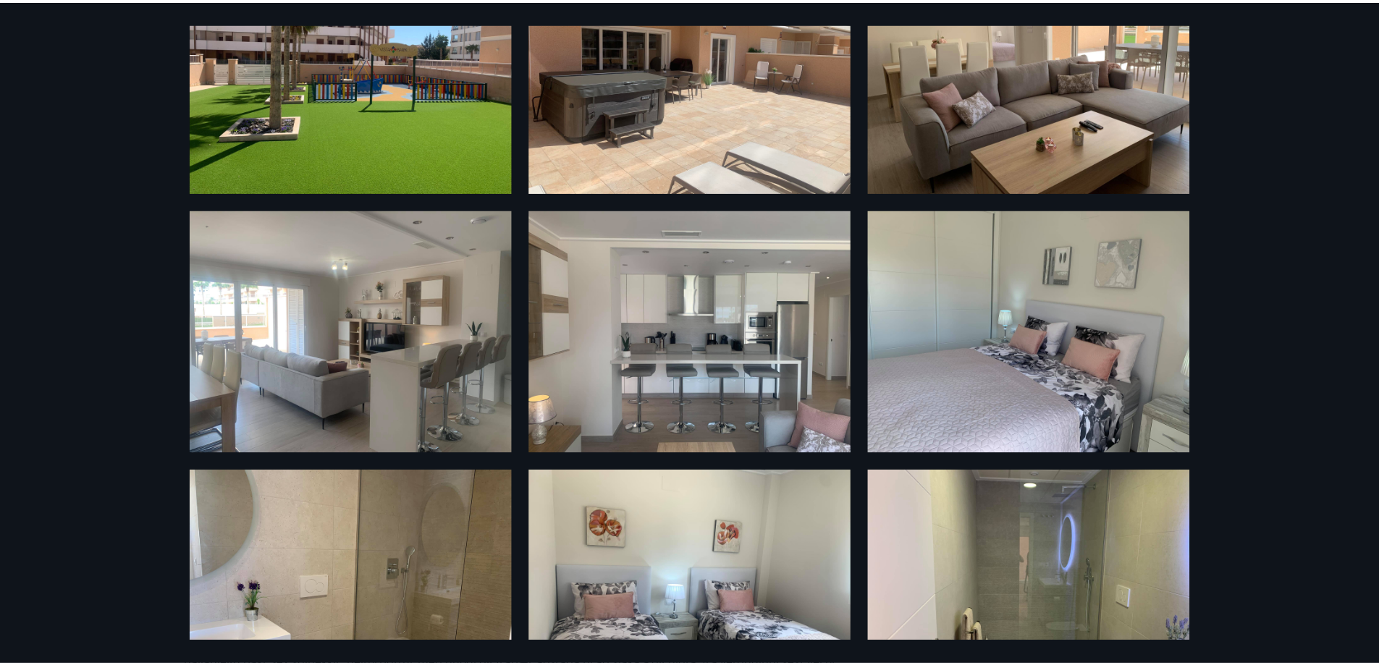
scroll to position [0, 0]
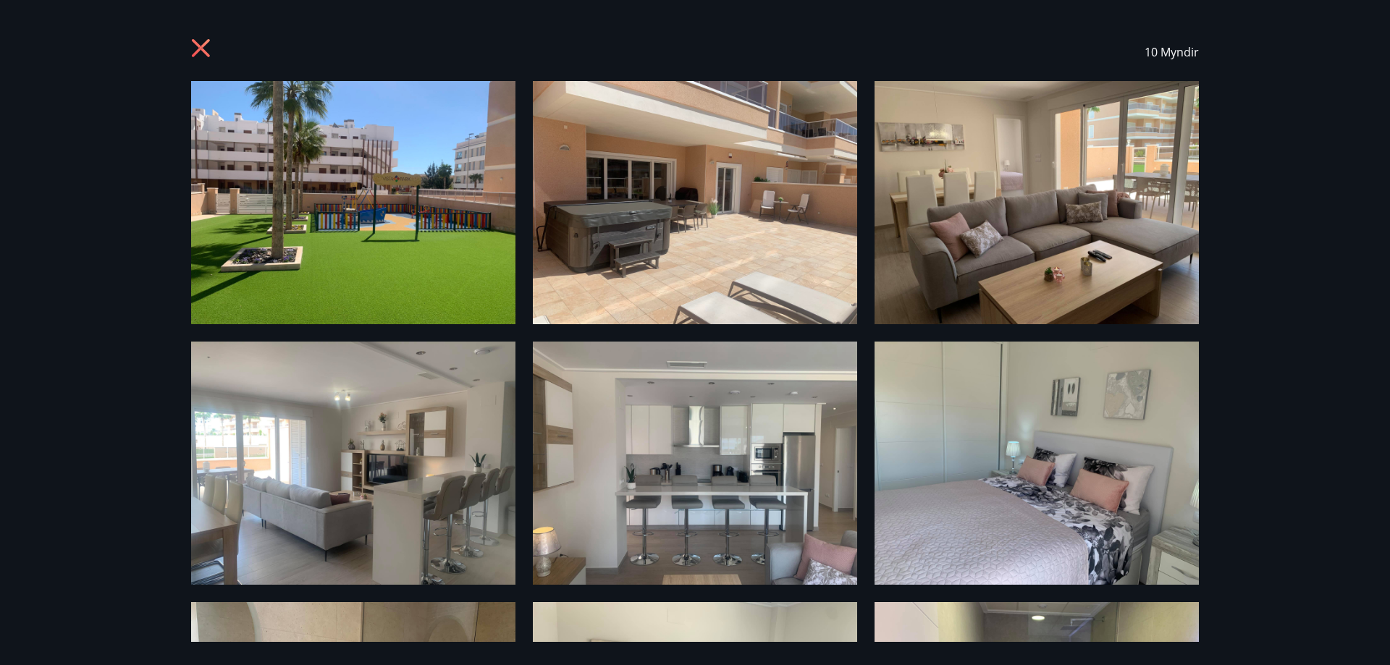
click at [203, 43] on icon at bounding box center [202, 49] width 23 height 23
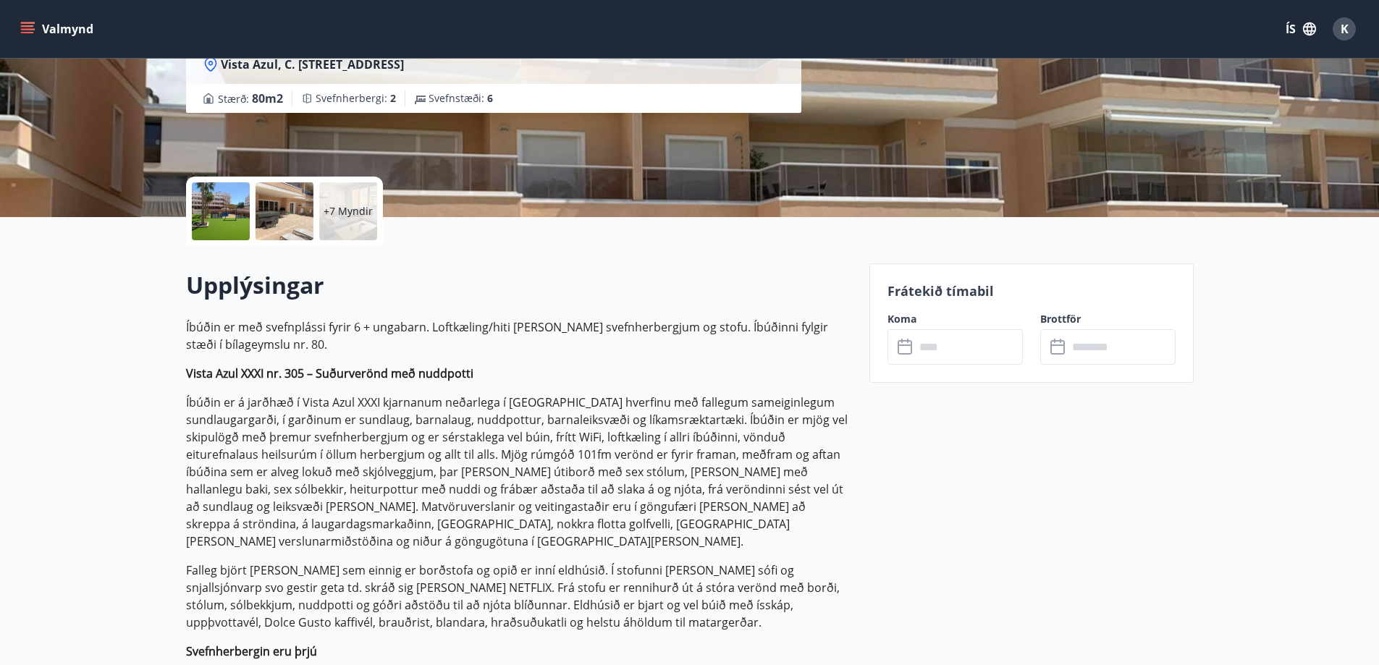
scroll to position [218, 0]
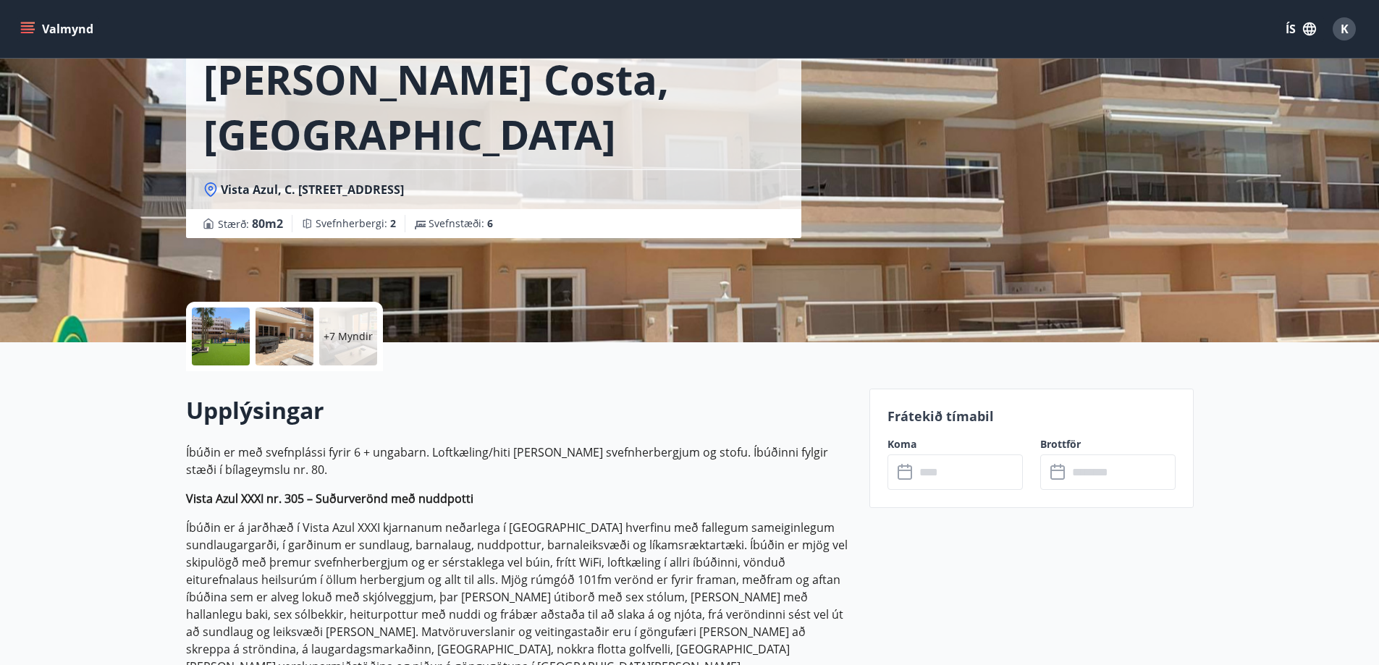
scroll to position [0, 0]
